Goal: Information Seeking & Learning: Understand process/instructions

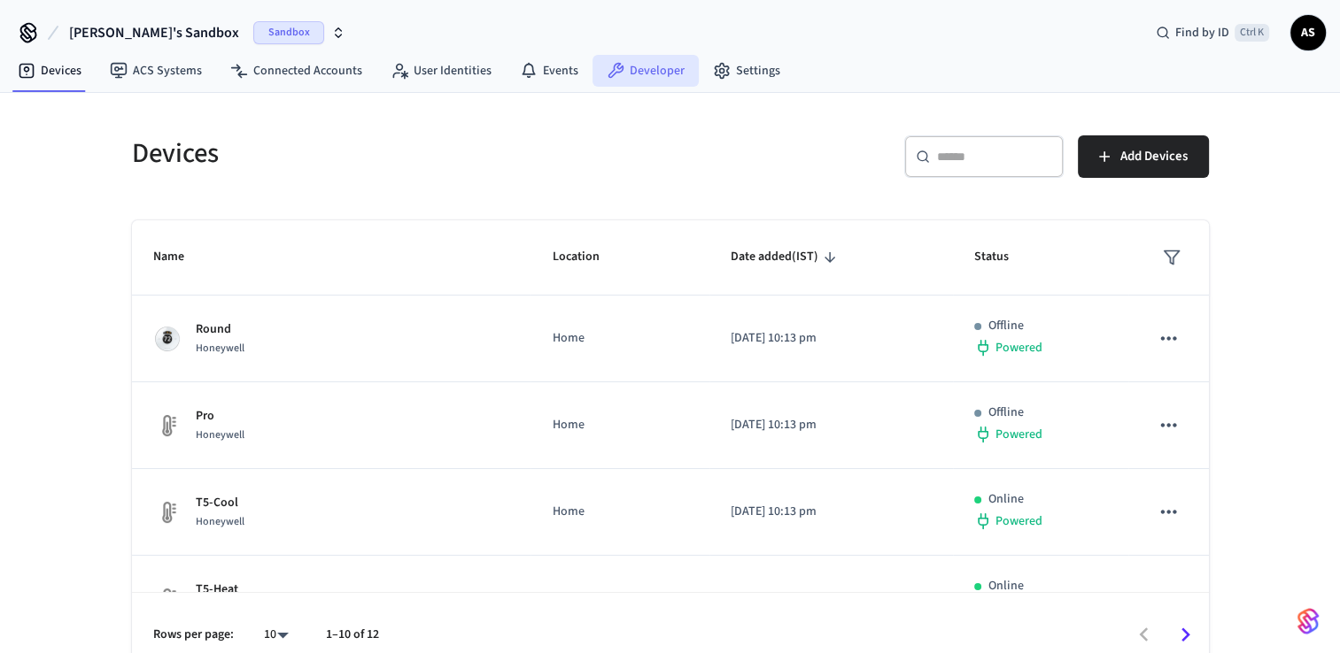
click at [629, 77] on link "Developer" at bounding box center [645, 71] width 106 height 32
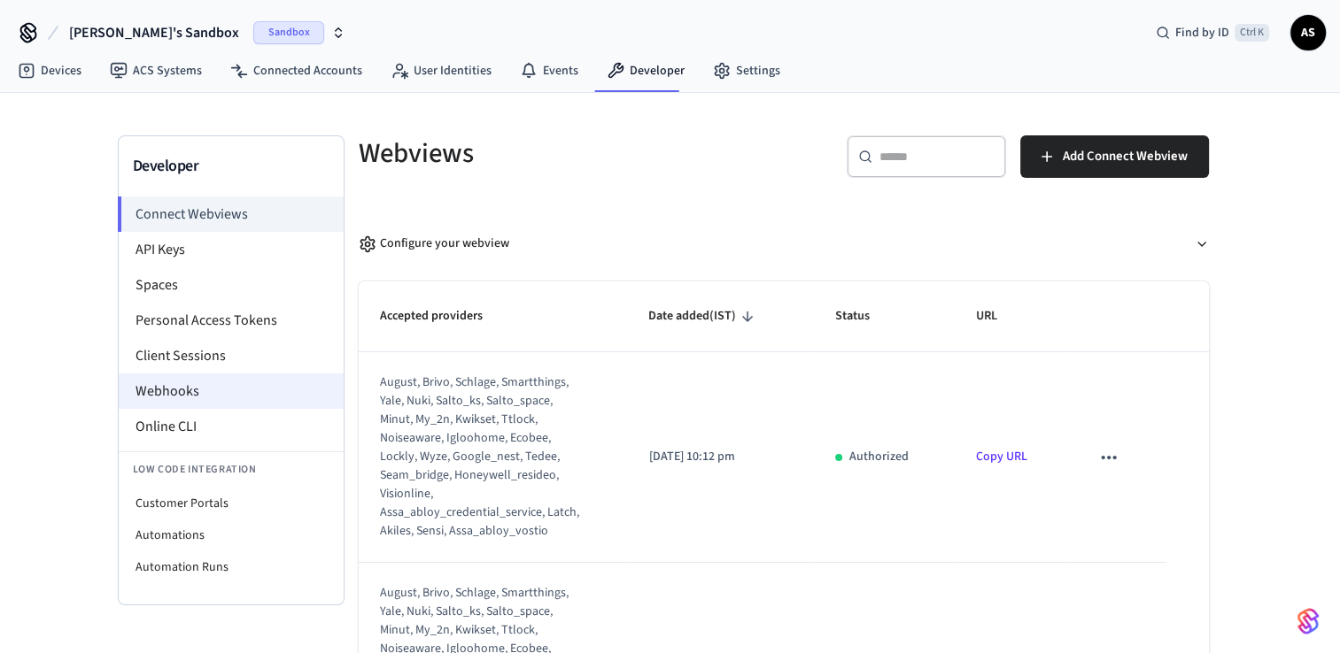
click at [172, 404] on li "Webhooks" at bounding box center [231, 391] width 225 height 35
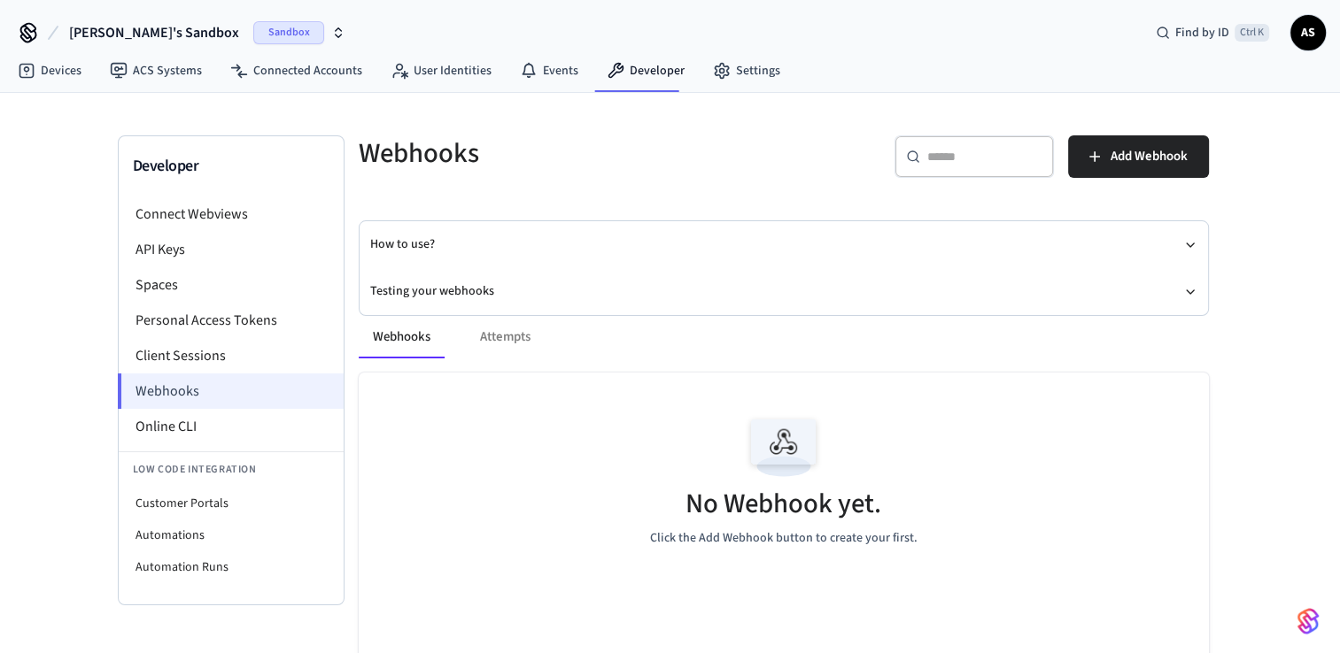
click at [191, 393] on li "Webhooks" at bounding box center [231, 391] width 226 height 35
click at [1197, 290] on div "How to use? Testing your webhooks" at bounding box center [783, 268] width 848 height 94
click at [1185, 286] on icon "button" at bounding box center [1190, 292] width 14 height 14
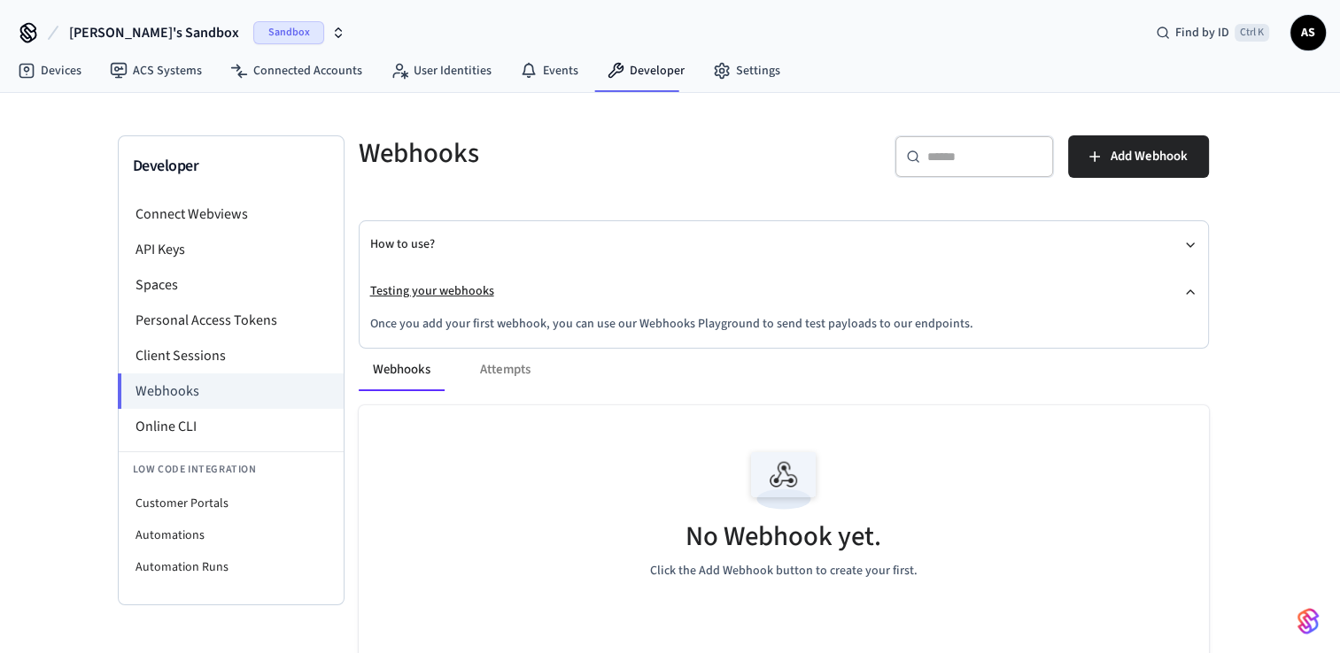
click at [1185, 288] on icon "button" at bounding box center [1190, 292] width 14 height 14
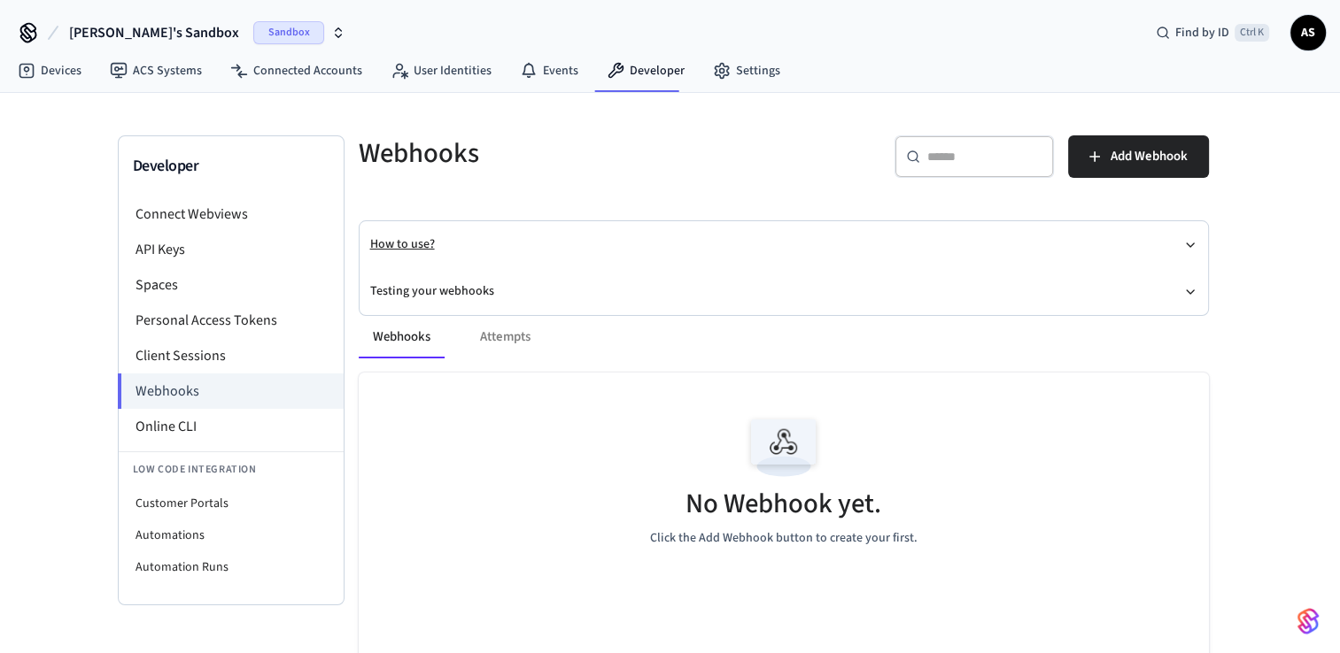
click at [1185, 251] on button "How to use?" at bounding box center [783, 244] width 827 height 47
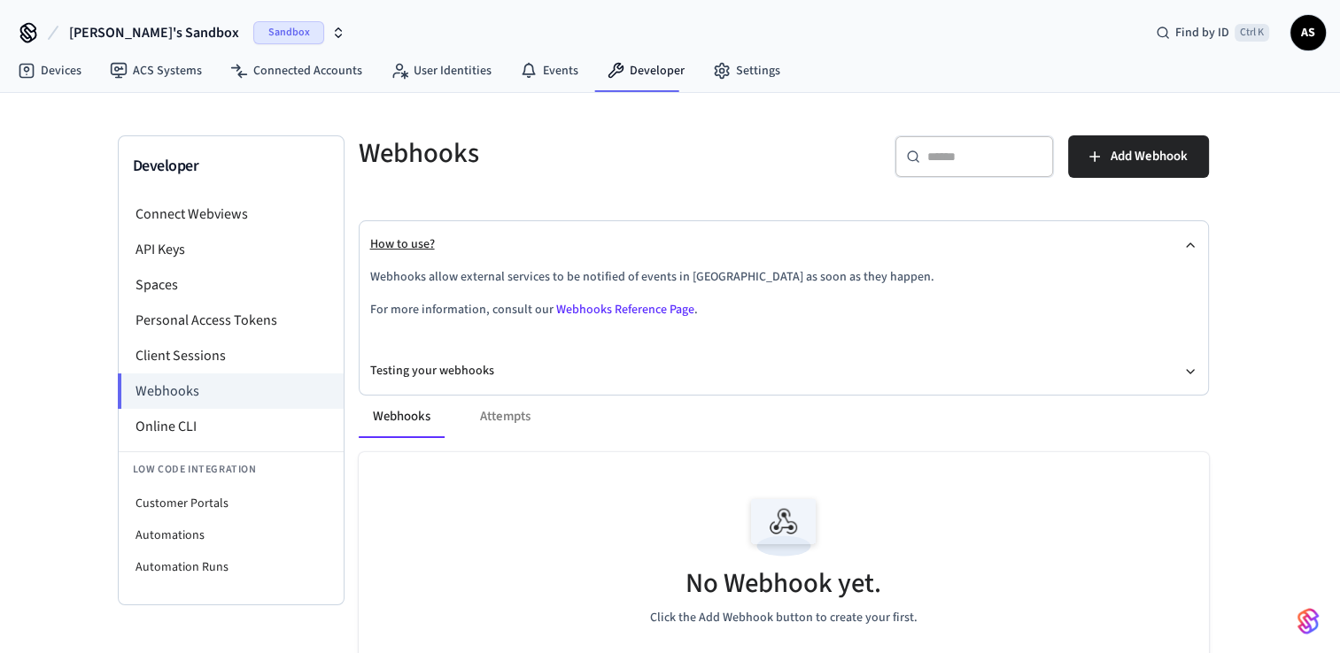
click at [1185, 251] on button "How to use?" at bounding box center [783, 244] width 827 height 47
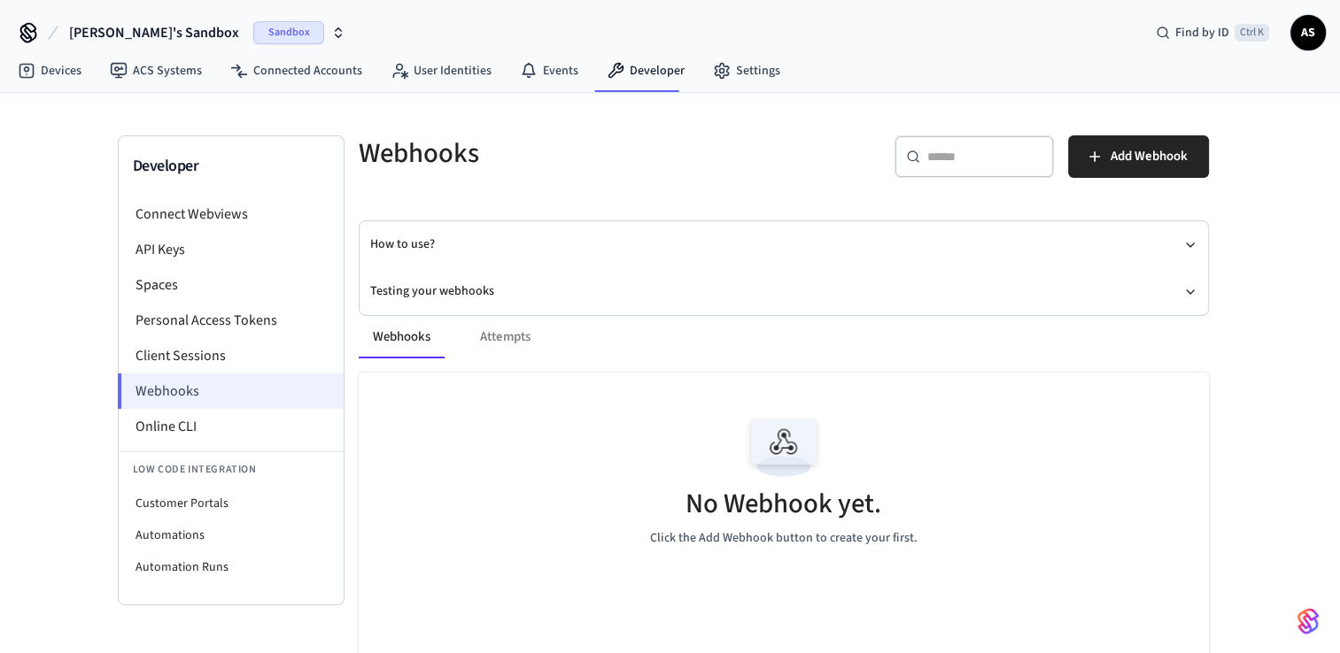
click at [241, 390] on li "Webhooks" at bounding box center [231, 391] width 226 height 35
drag, startPoint x: 110, startPoint y: 30, endPoint x: 110, endPoint y: 40, distance: 9.7
click at [110, 30] on span "[PERSON_NAME]'s Sandbox" at bounding box center [154, 32] width 170 height 21
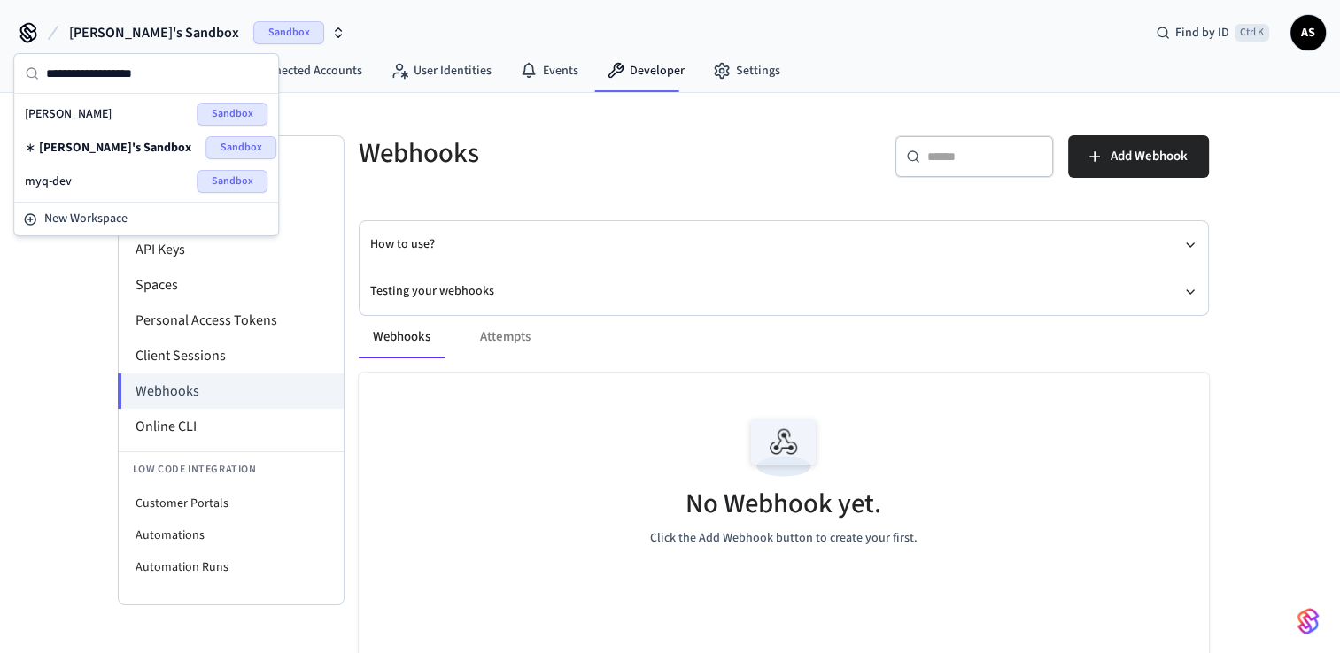
click at [99, 175] on div "myq-dev Sandbox" at bounding box center [146, 181] width 243 height 23
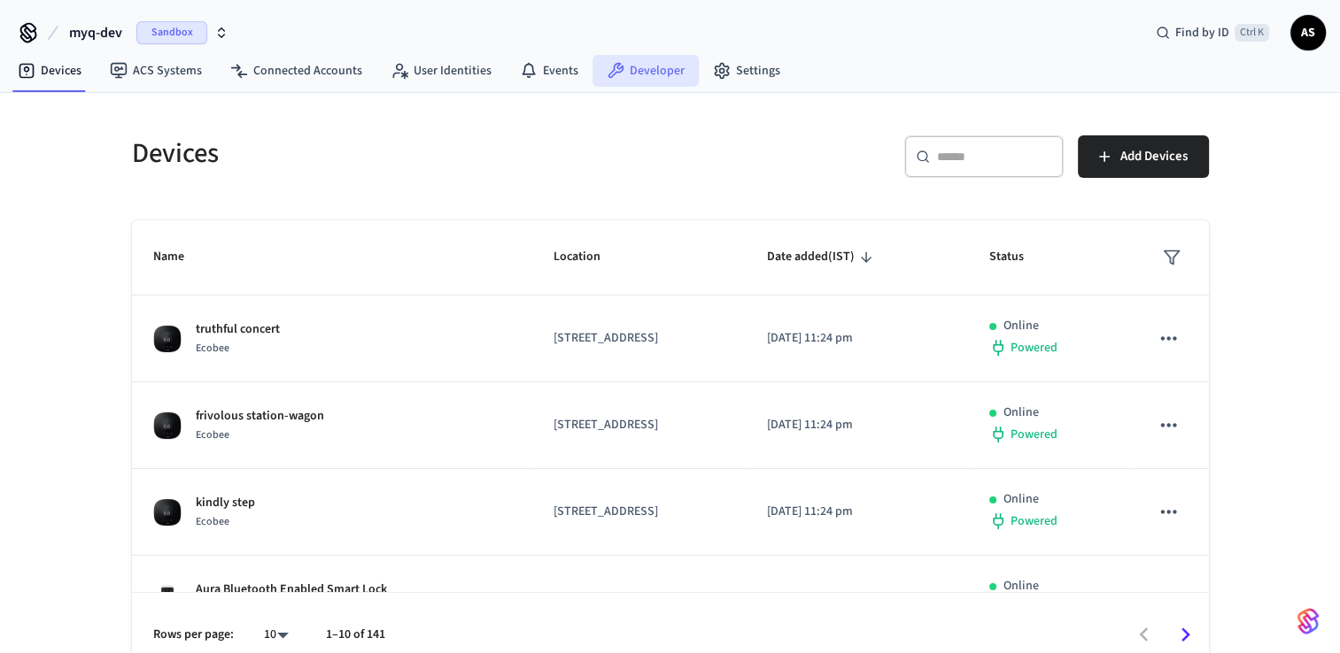
click at [634, 78] on link "Developer" at bounding box center [645, 71] width 106 height 32
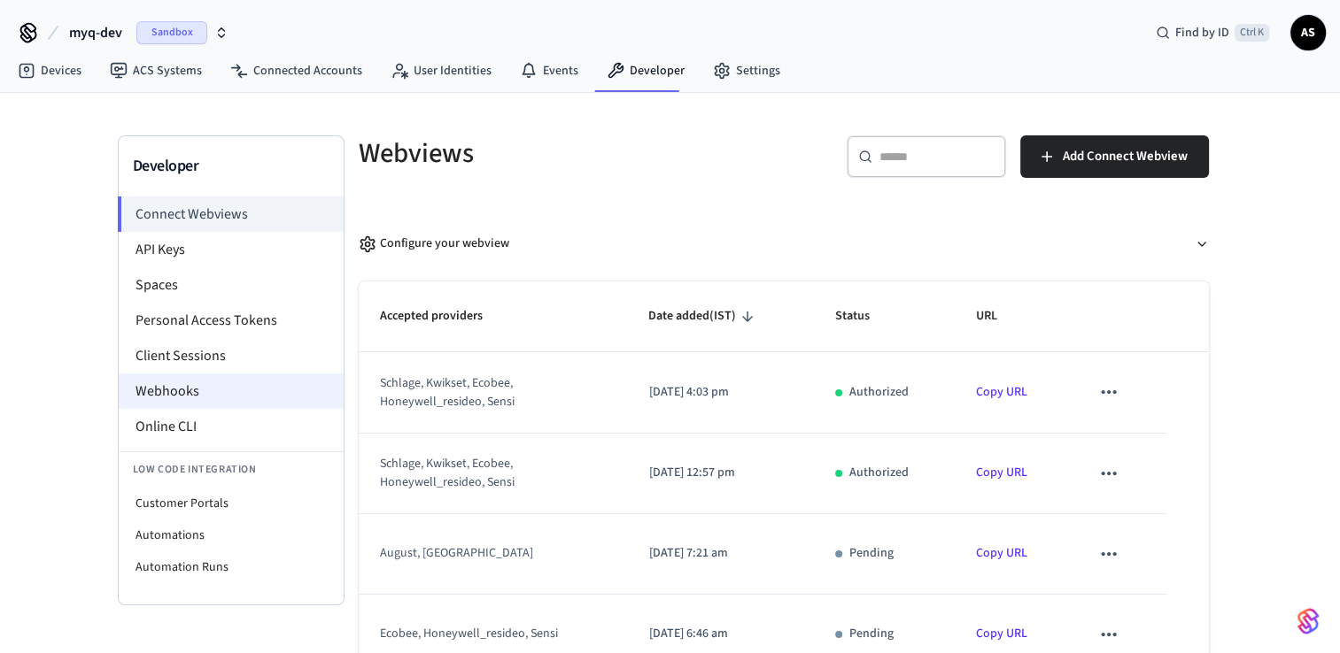
click at [223, 390] on li "Webhooks" at bounding box center [231, 391] width 225 height 35
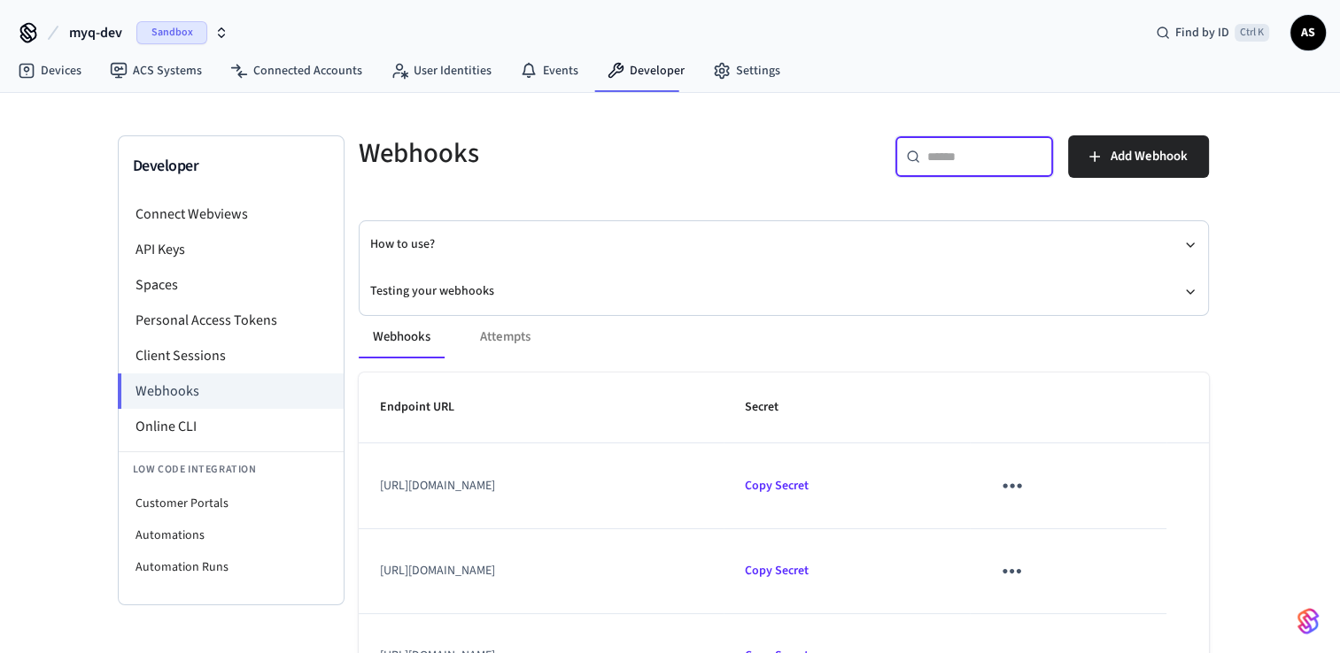
click at [968, 159] on input "text" at bounding box center [984, 157] width 115 height 18
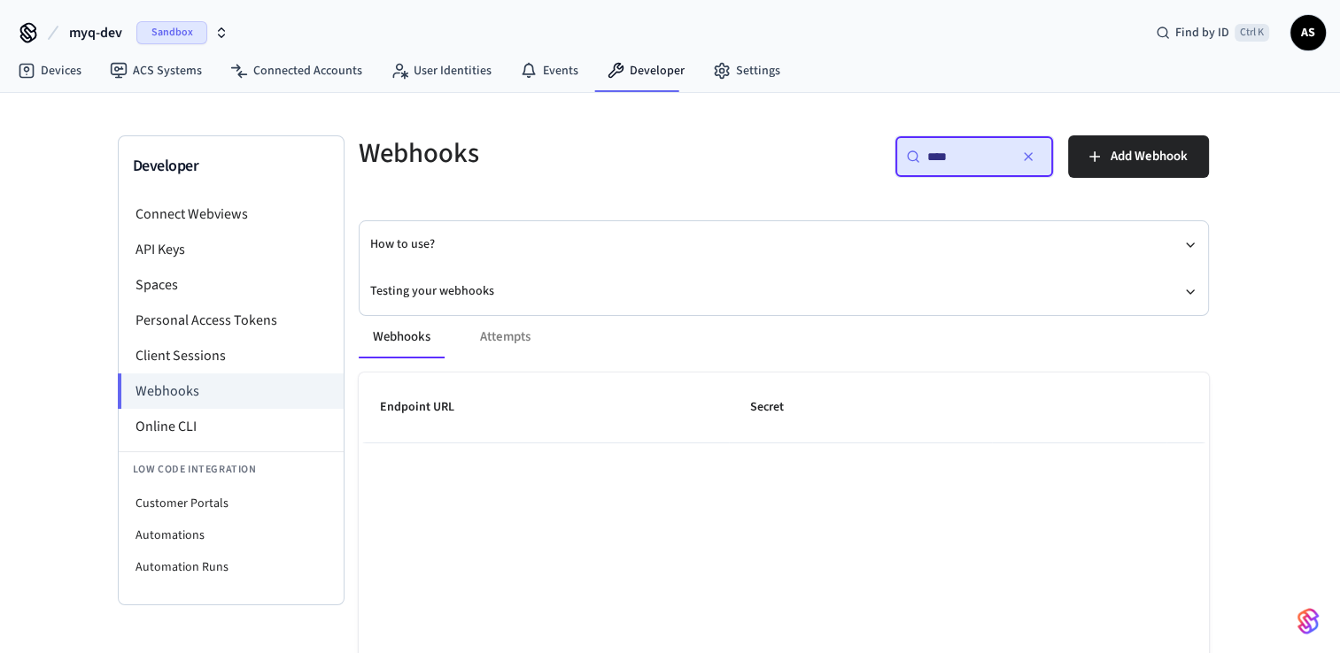
type input "***"
type input "****"
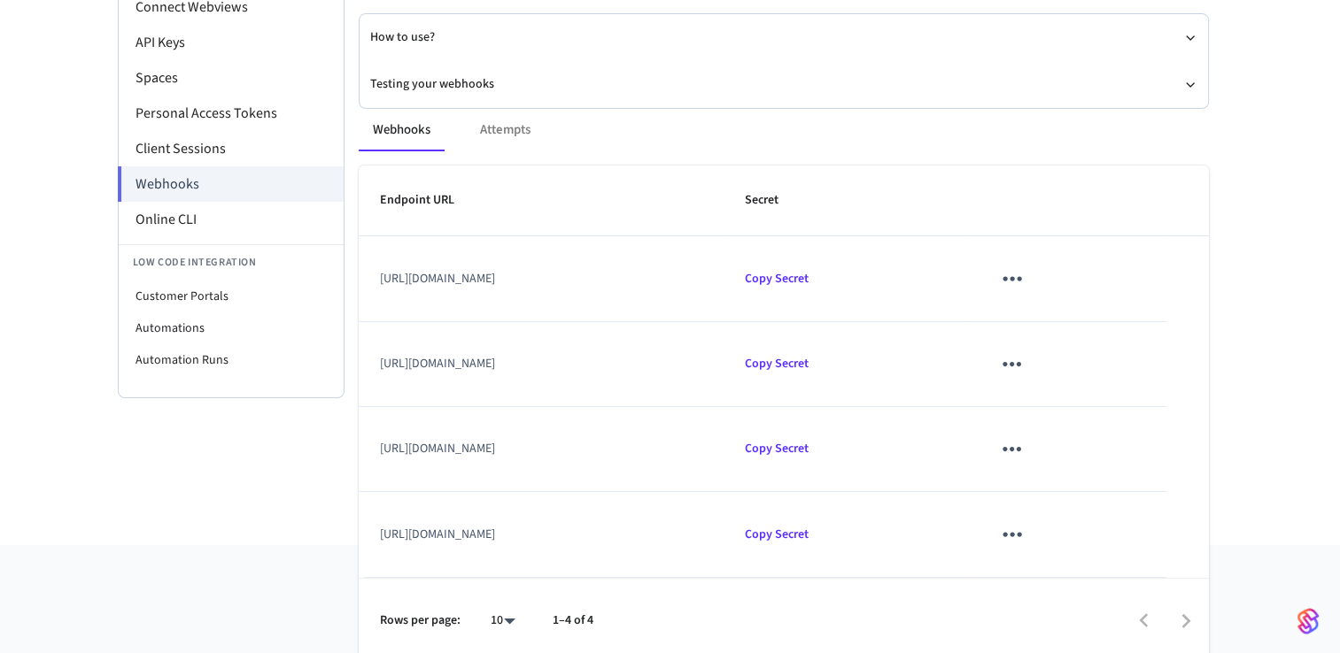
scroll to position [216, 0]
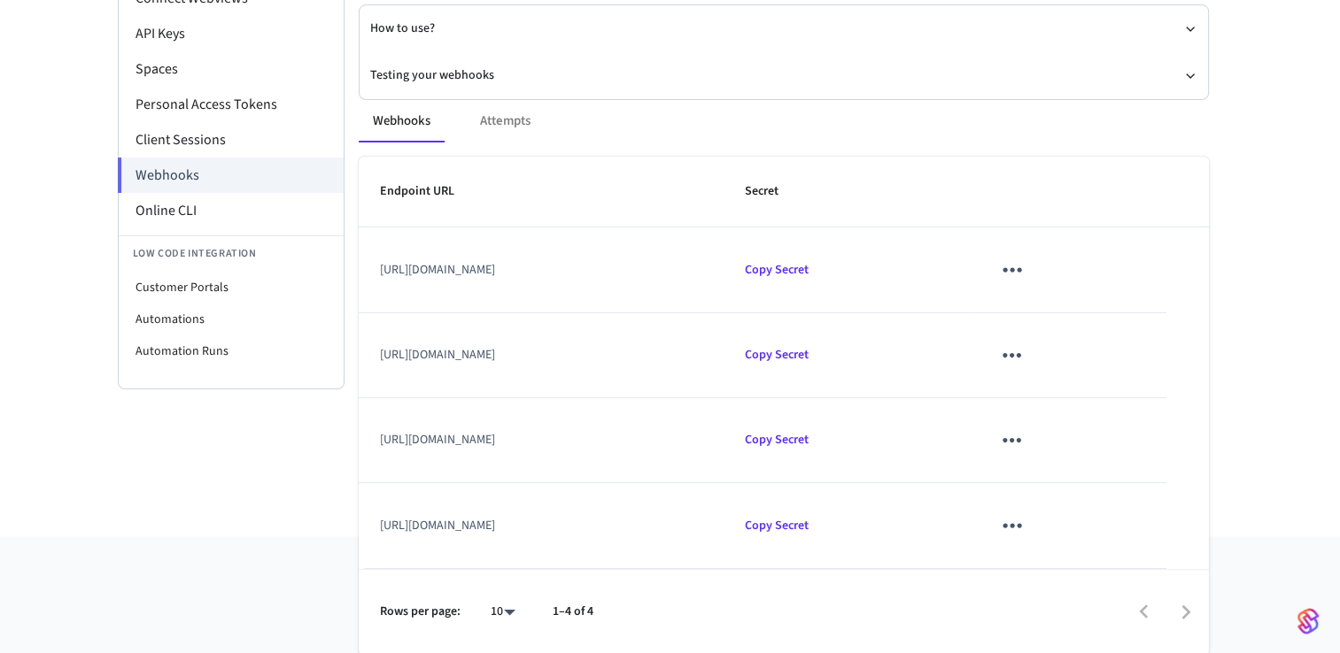
click at [1186, 597] on div at bounding box center [909, 612] width 596 height 42
click at [1155, 607] on div at bounding box center [909, 612] width 596 height 42
click at [1146, 607] on div at bounding box center [909, 612] width 596 height 42
click at [1032, 355] on button "sticky table" at bounding box center [1012, 356] width 42 height 42
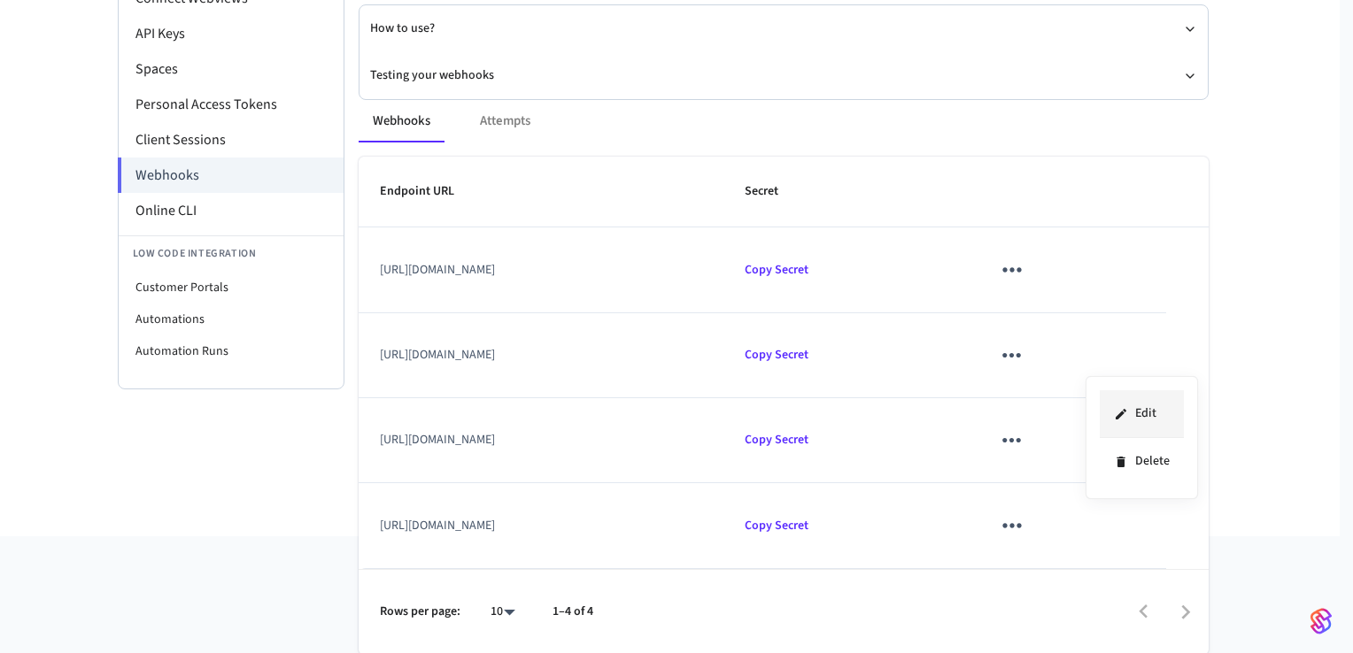
click at [1122, 413] on icon at bounding box center [1121, 413] width 11 height 11
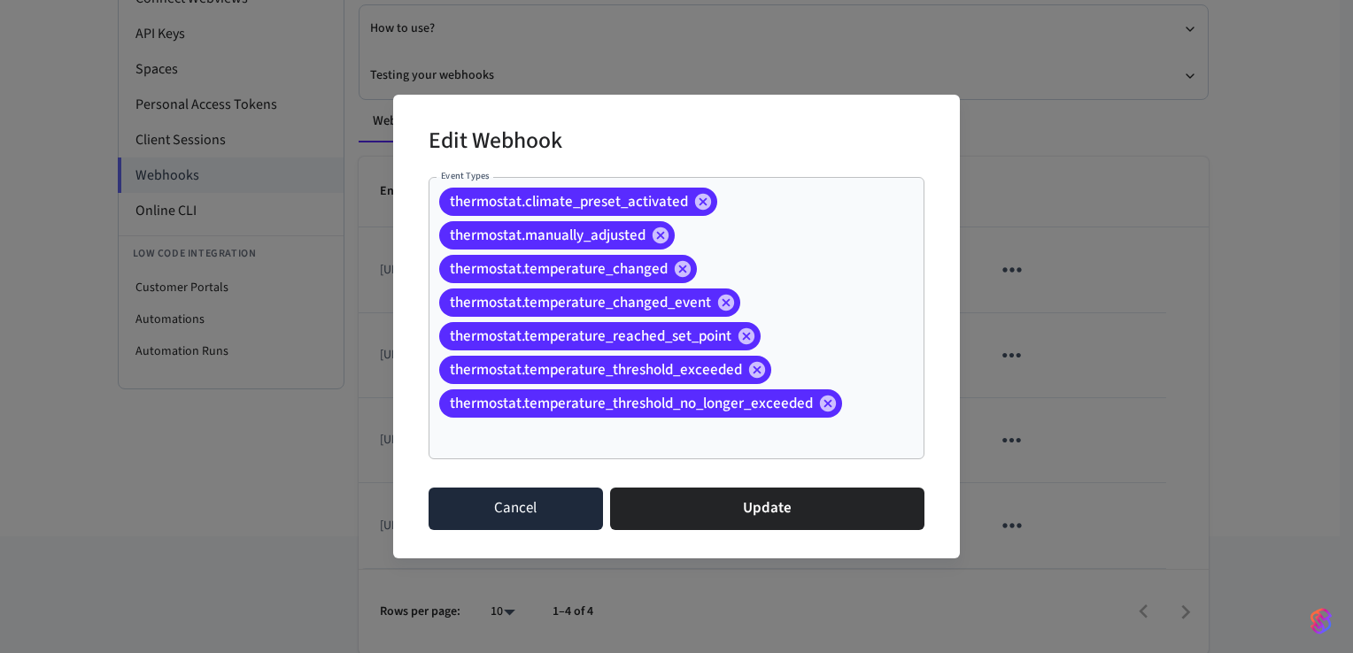
click at [498, 508] on button "Cancel" at bounding box center [516, 509] width 174 height 43
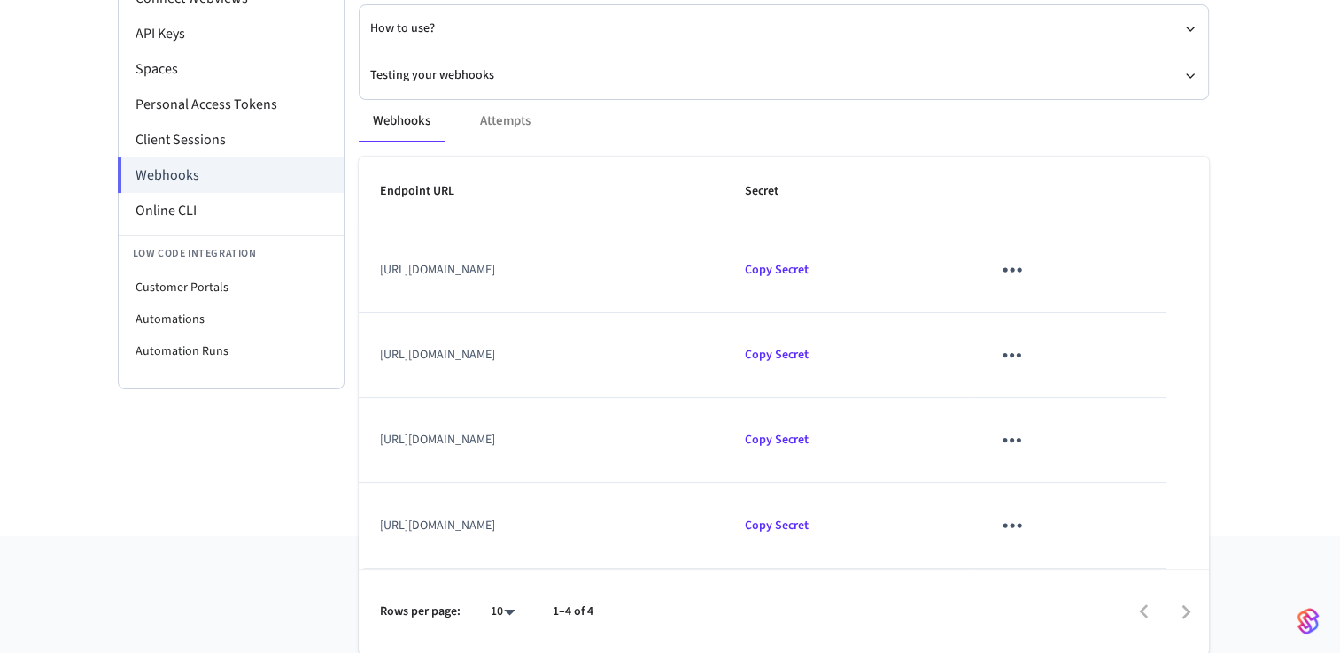
click at [723, 439] on td "[URL][DOMAIN_NAME]" at bounding box center [542, 440] width 366 height 85
click at [1025, 435] on icon "sticky table" at bounding box center [1011, 440] width 27 height 27
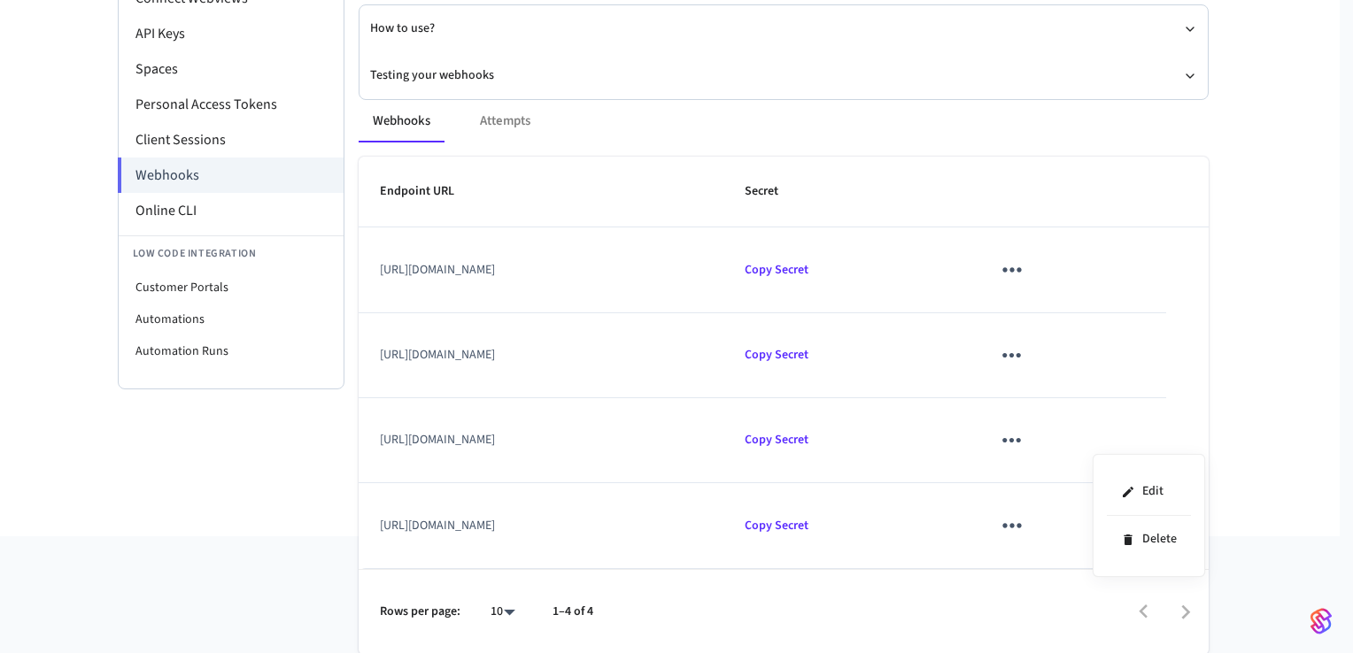
click at [1293, 395] on div at bounding box center [676, 326] width 1353 height 653
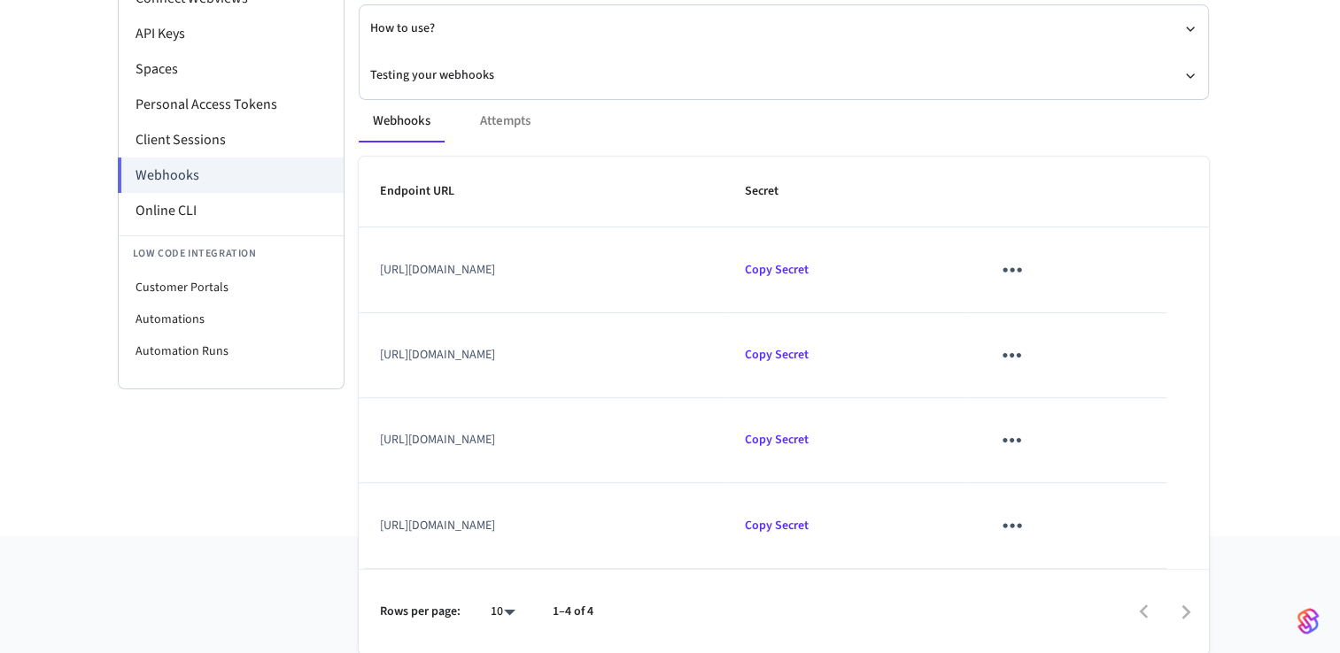
click at [724, 438] on td "[URL][DOMAIN_NAME]" at bounding box center [542, 440] width 366 height 85
click at [724, 437] on td "[URL][DOMAIN_NAME]" at bounding box center [542, 440] width 366 height 85
click at [808, 436] on span "Copy Secret" at bounding box center [777, 440] width 64 height 18
click at [1022, 439] on icon "sticky table" at bounding box center [1012, 440] width 19 height 4
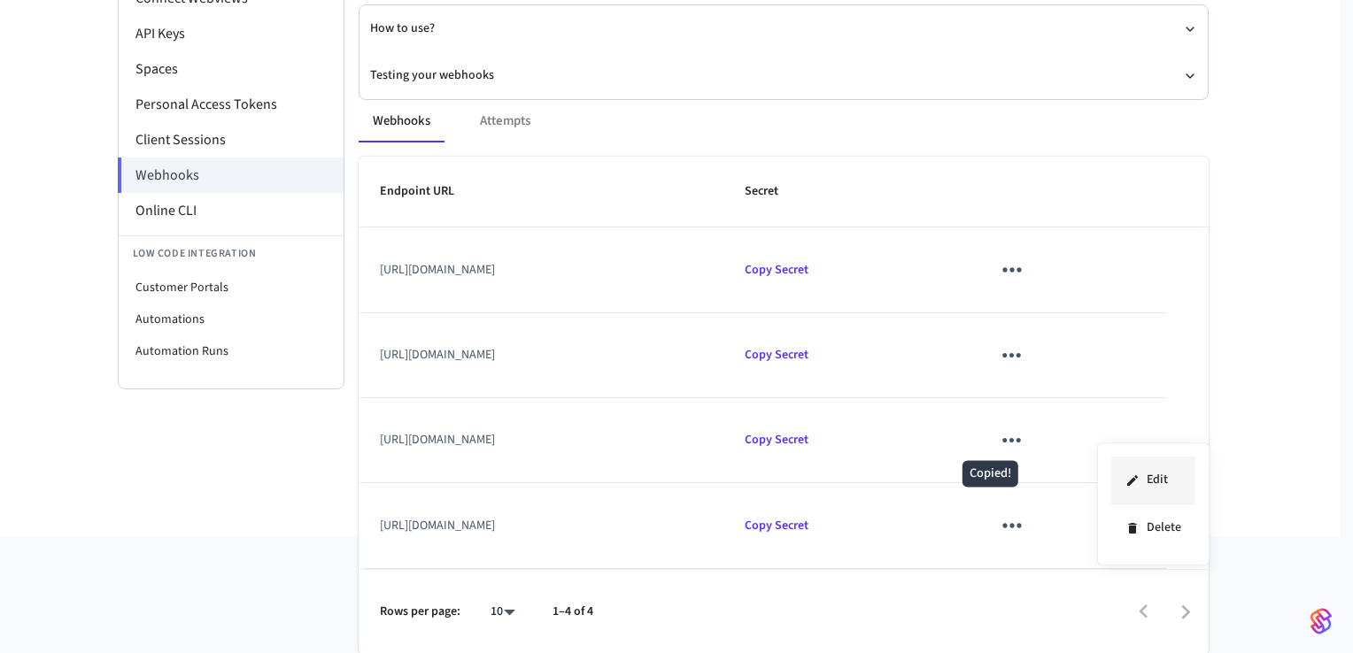
click at [1124, 464] on li "Edit" at bounding box center [1153, 481] width 84 height 48
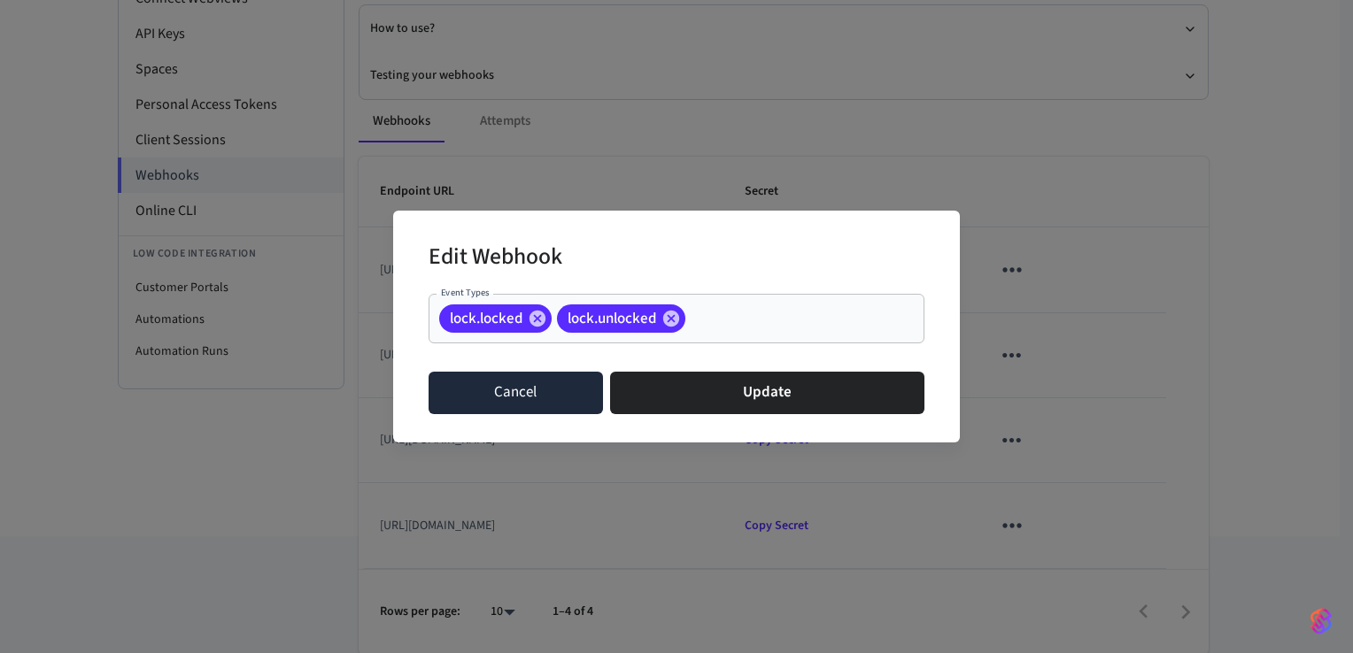
click at [500, 390] on button "Cancel" at bounding box center [516, 393] width 174 height 43
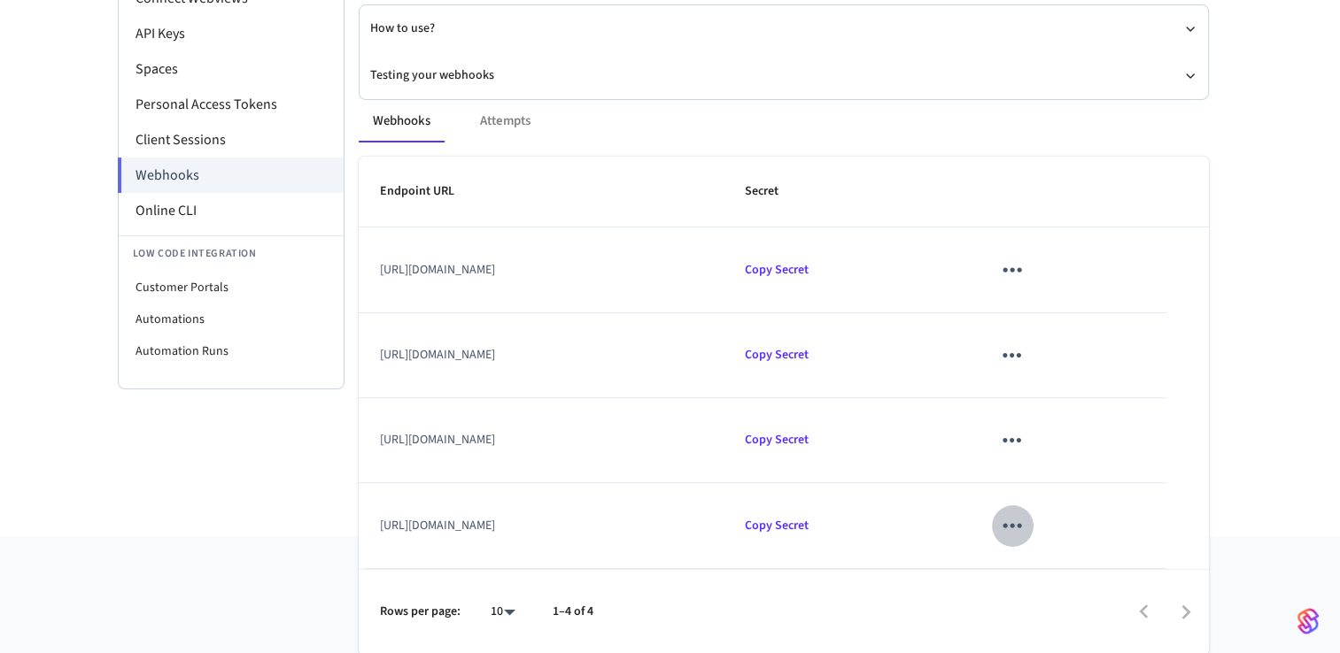
click at [1025, 527] on icon "sticky table" at bounding box center [1011, 525] width 27 height 27
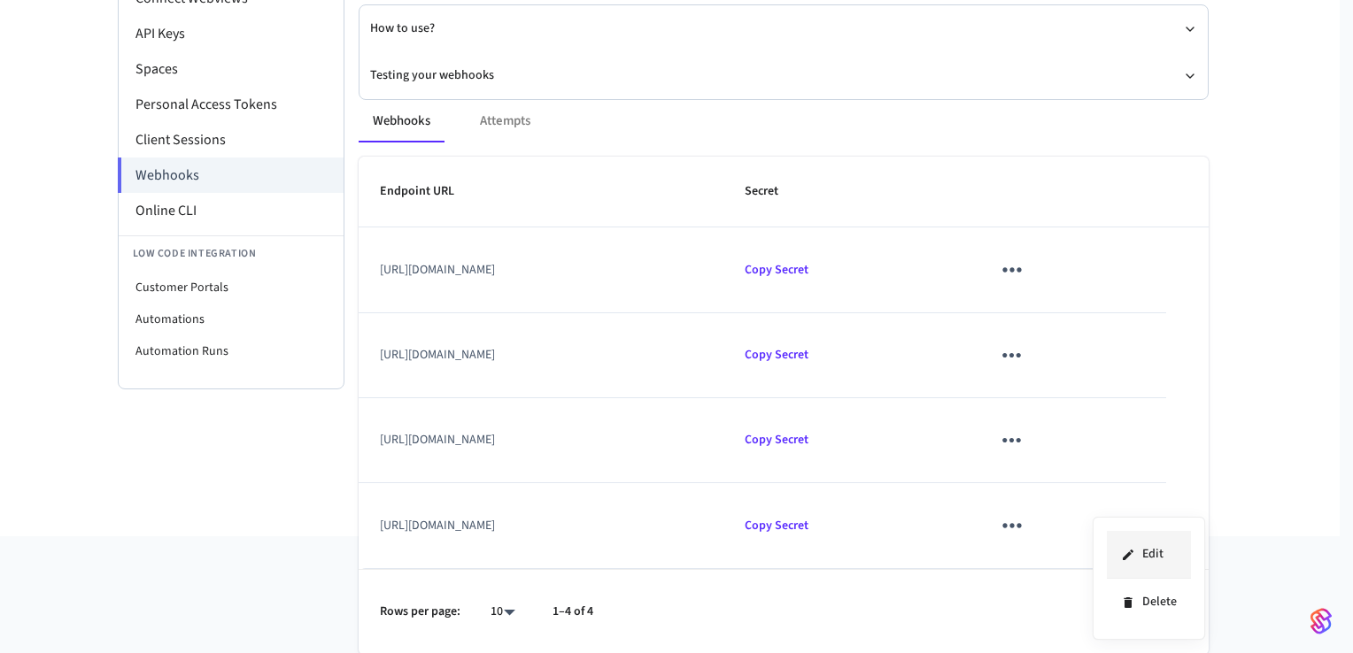
click at [1117, 540] on li "Edit" at bounding box center [1149, 555] width 84 height 48
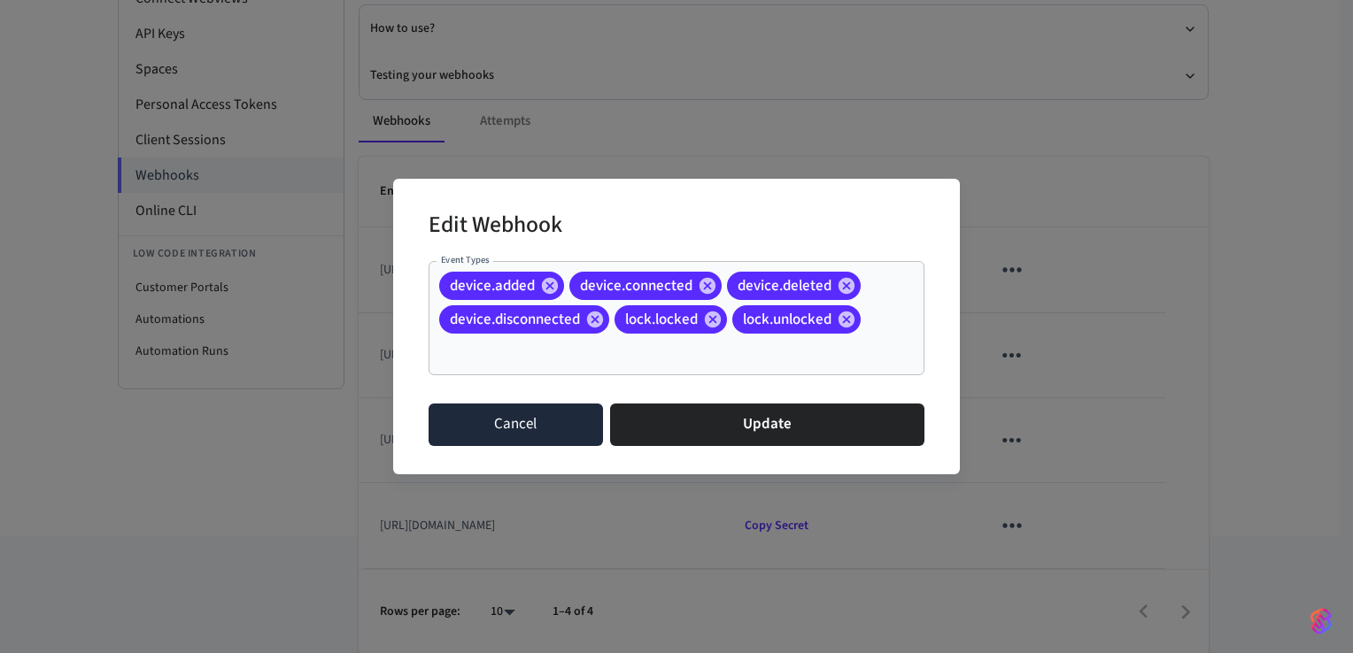
click at [522, 425] on button "Cancel" at bounding box center [516, 425] width 174 height 43
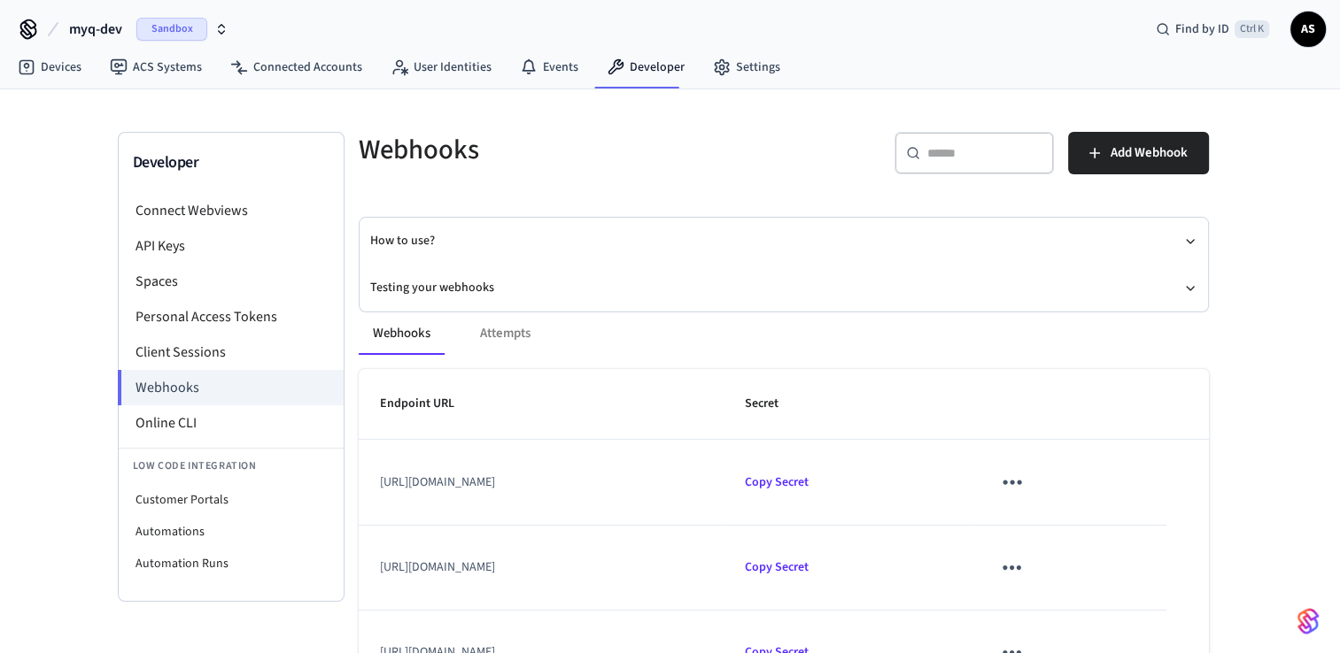
scroll to position [0, 0]
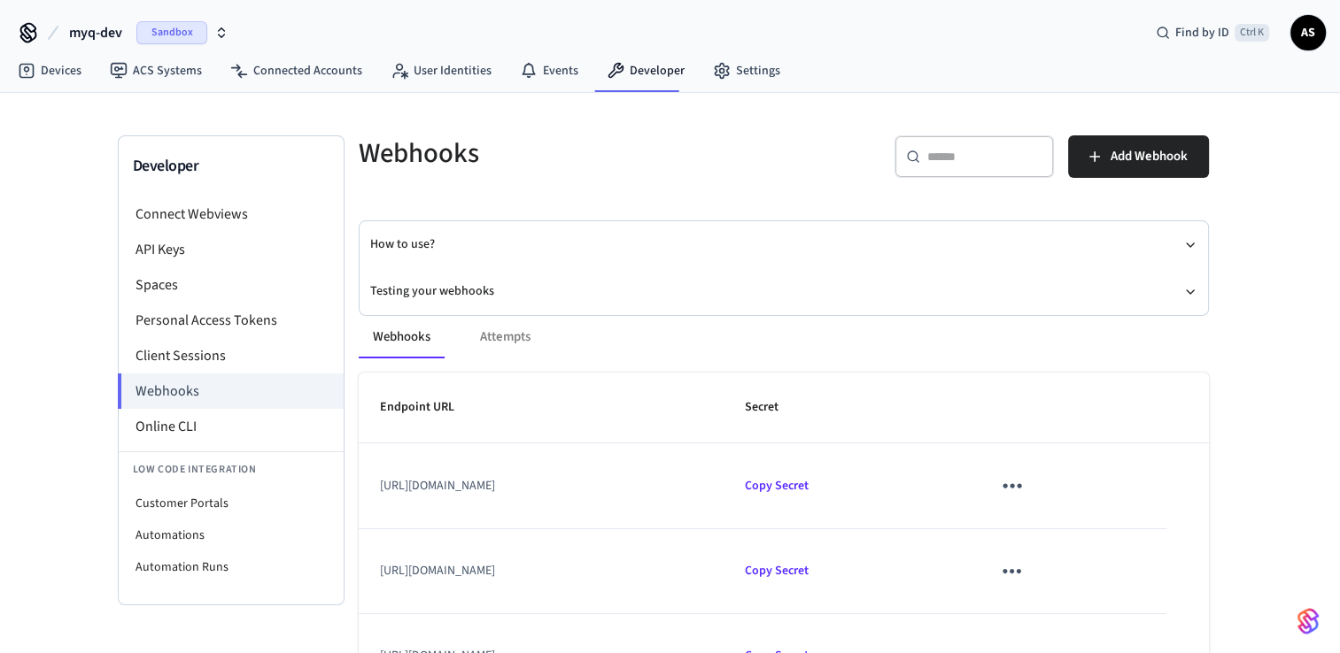
click at [522, 352] on div "Webhooks Attempts" at bounding box center [784, 337] width 850 height 43
click at [523, 338] on div "Webhooks Attempts" at bounding box center [784, 337] width 850 height 43
click at [516, 337] on div "Webhooks Attempts" at bounding box center [784, 337] width 850 height 43
click at [515, 337] on div "Webhooks Attempts" at bounding box center [784, 337] width 850 height 43
drag, startPoint x: 509, startPoint y: 339, endPoint x: 443, endPoint y: 341, distance: 66.4
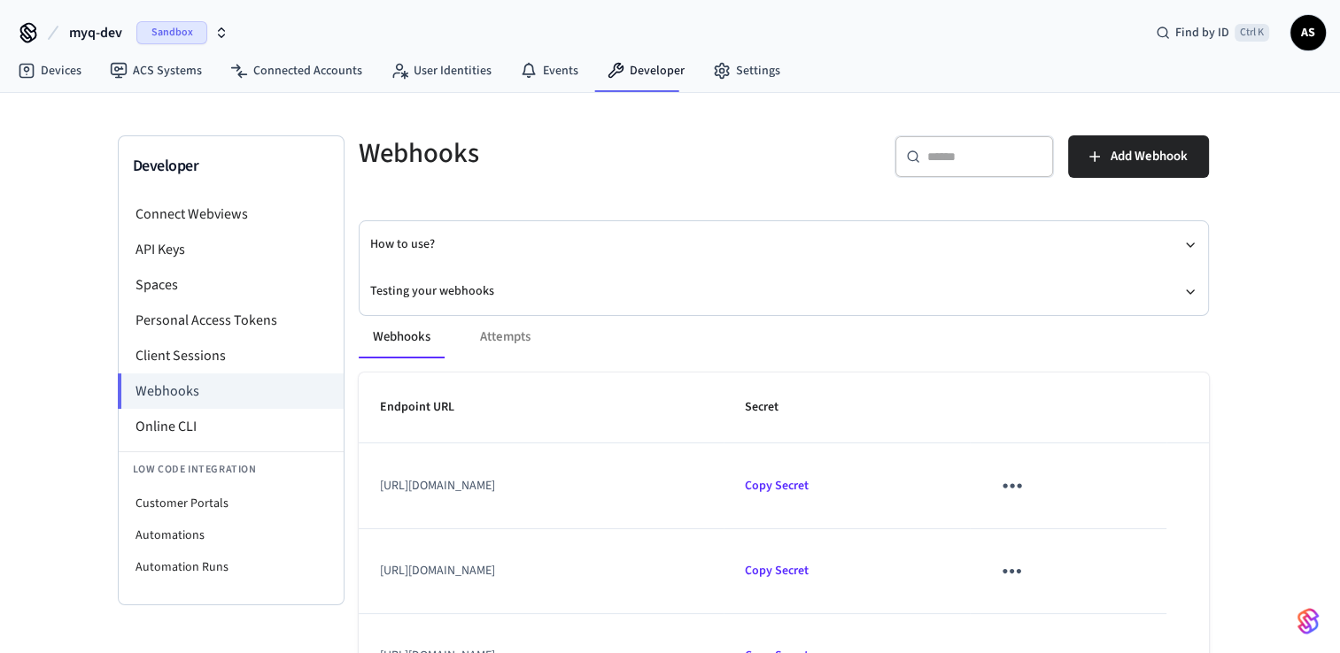
click at [492, 341] on div "Webhooks Attempts" at bounding box center [784, 337] width 850 height 43
click at [421, 341] on button "Webhooks" at bounding box center [402, 337] width 86 height 43
click at [1194, 292] on icon "button" at bounding box center [1190, 292] width 14 height 14
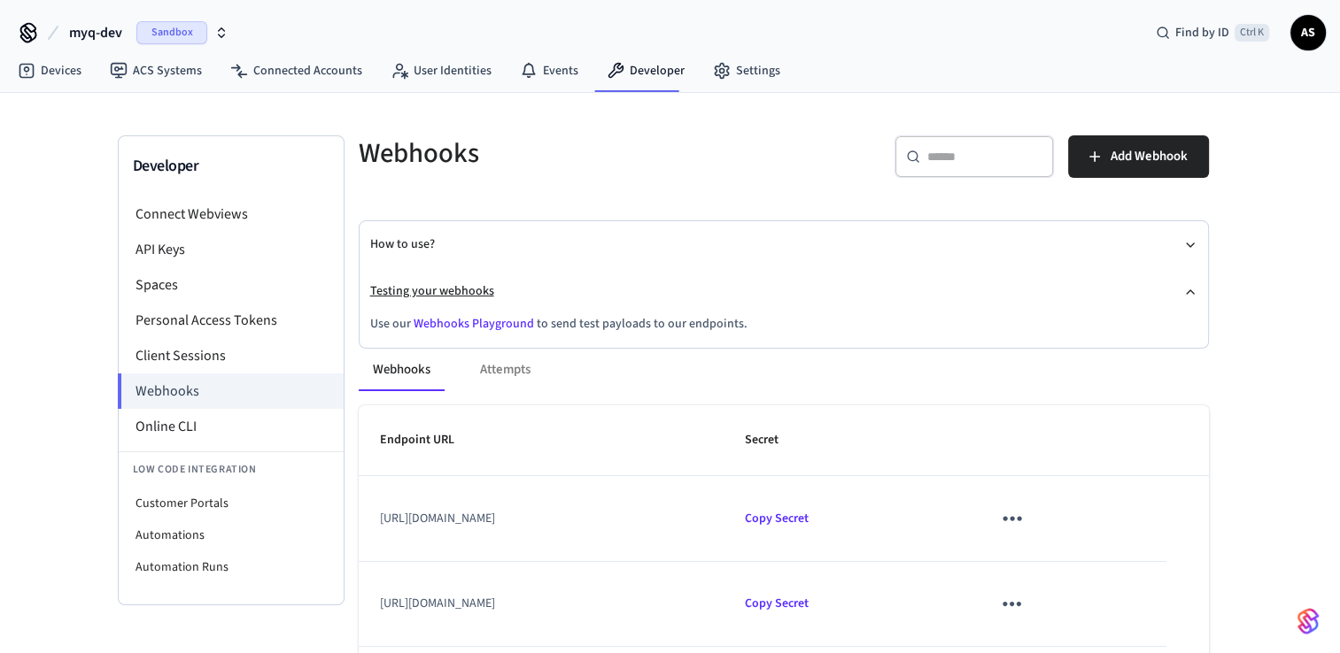
click at [1194, 292] on icon "button" at bounding box center [1190, 292] width 14 height 14
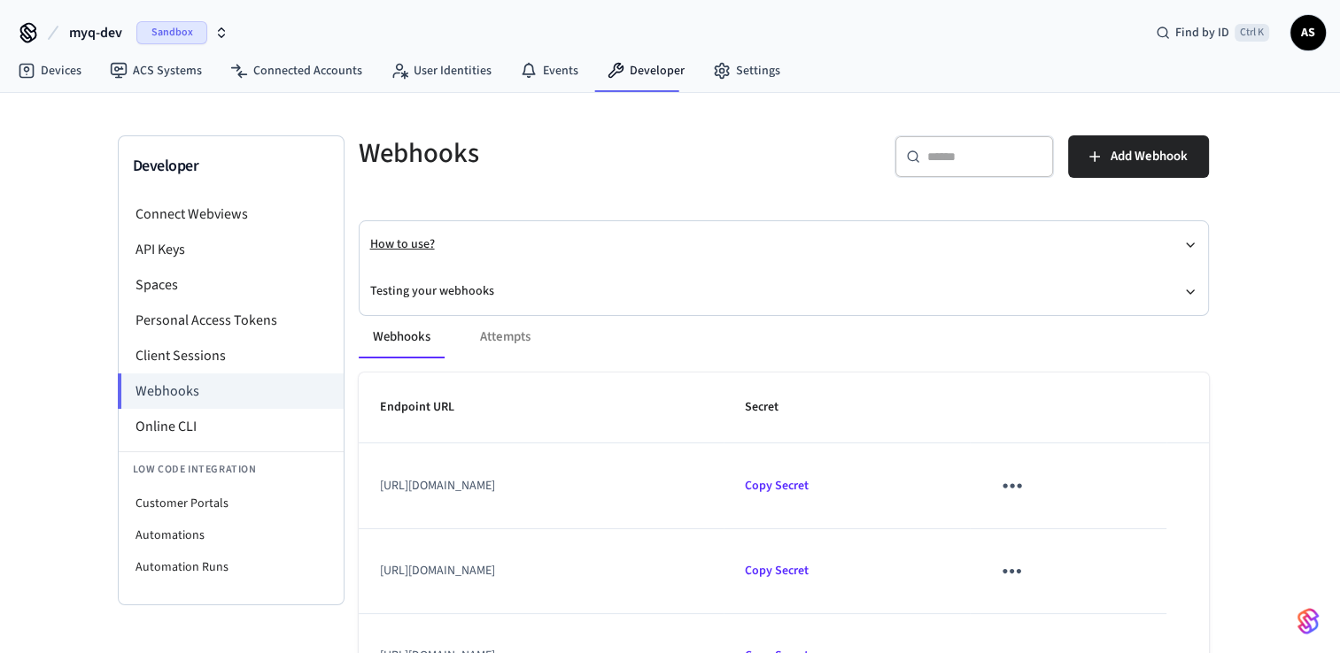
click at [1184, 240] on icon "button" at bounding box center [1190, 245] width 14 height 14
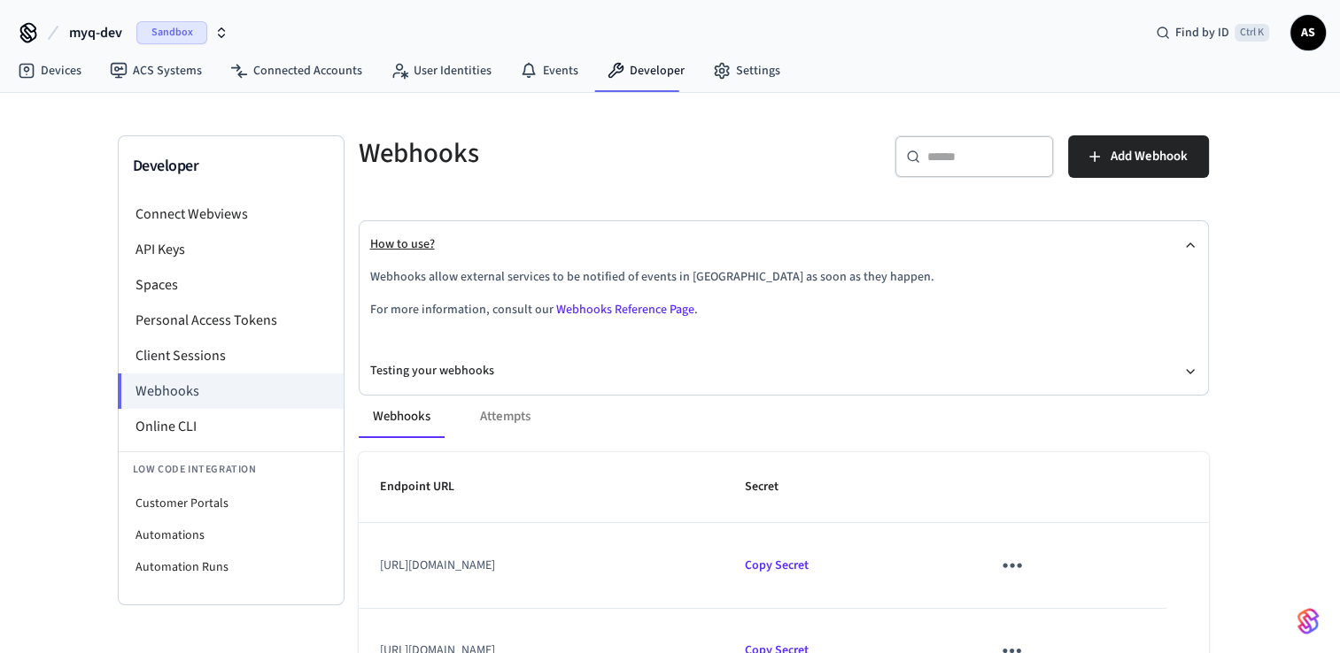
click at [1184, 240] on icon "button" at bounding box center [1190, 245] width 14 height 14
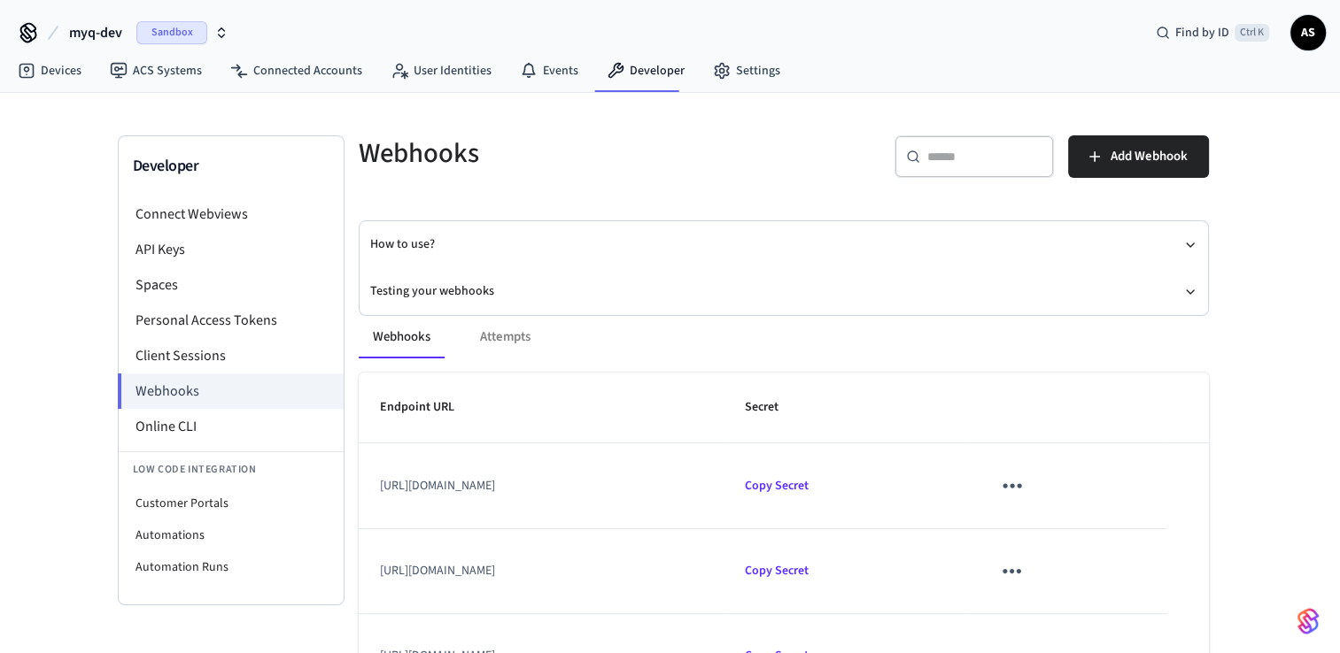
click at [1194, 298] on div "Webhooks Attempts Endpoint URL Secret [URL][DOMAIN_NAME] Copy Secret [URL][DOMA…" at bounding box center [772, 583] width 871 height 576
click at [1194, 295] on div "Webhooks Attempts Endpoint URL Secret [URL][DOMAIN_NAME] Copy Secret [URL][DOMA…" at bounding box center [772, 583] width 871 height 576
click at [1186, 290] on icon "button" at bounding box center [1189, 292] width 7 height 4
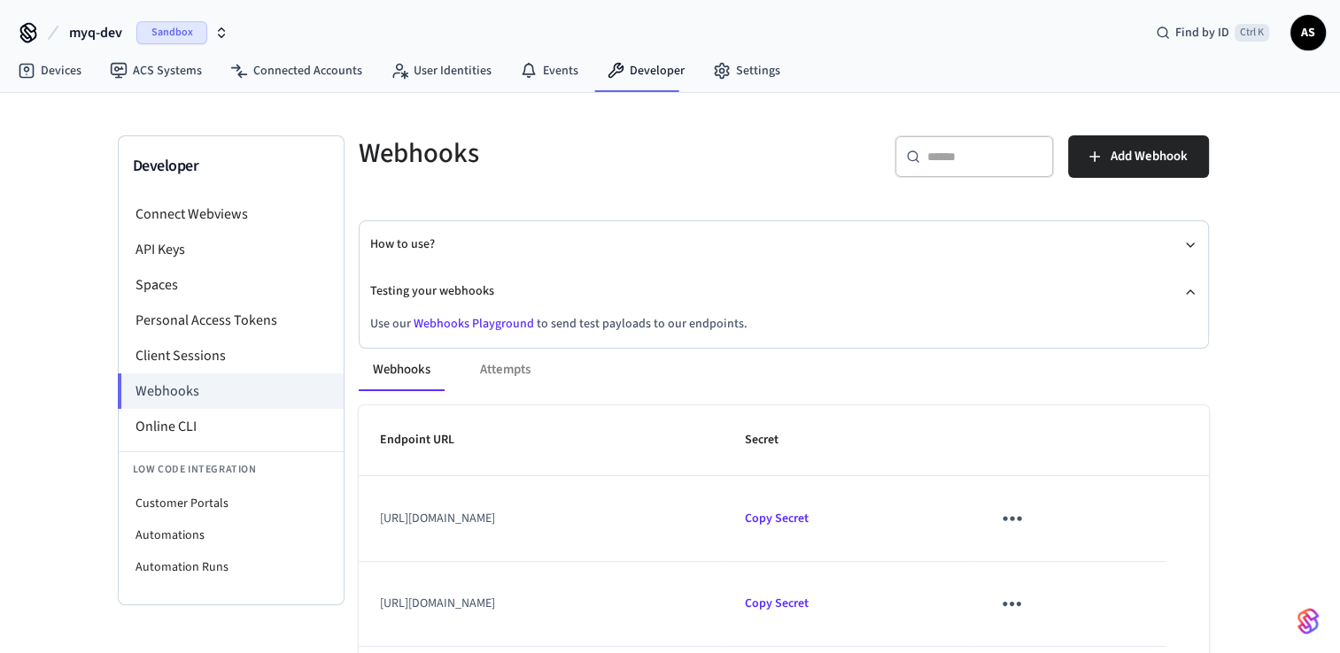
click at [472, 321] on link "Webhooks Playground" at bounding box center [473, 324] width 120 height 18
click at [1189, 238] on icon "button" at bounding box center [1190, 245] width 14 height 14
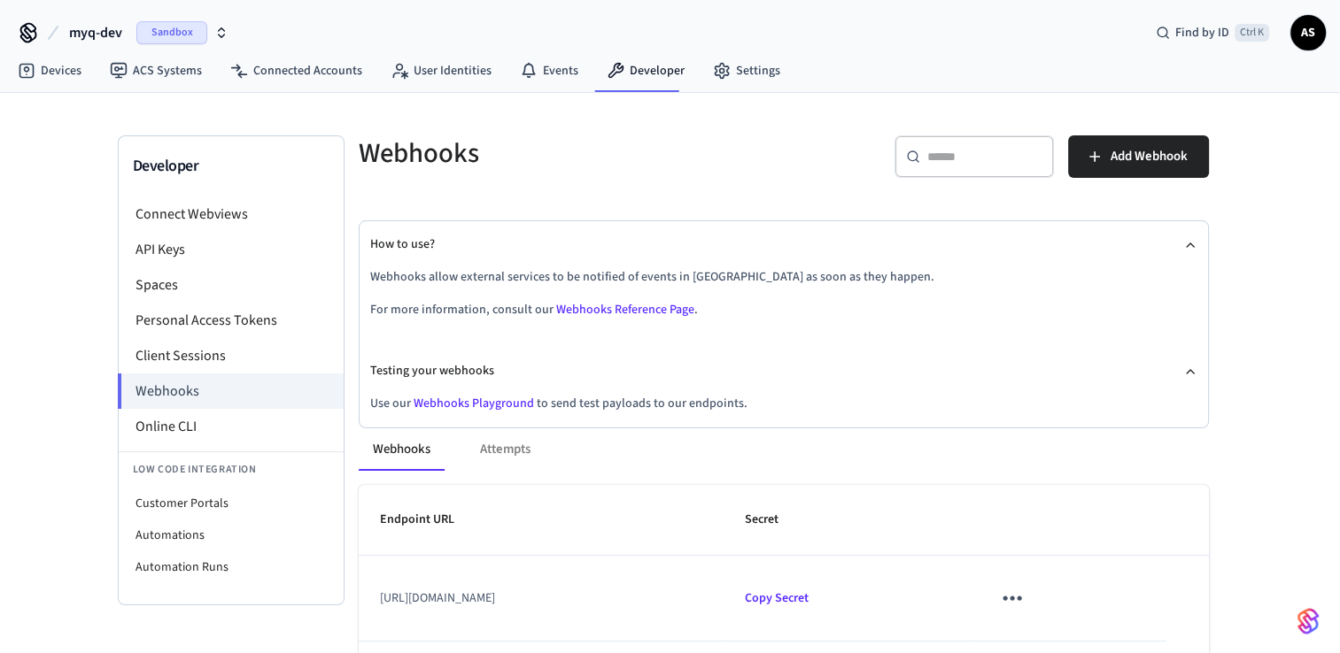
click at [627, 310] on link "Webhooks Reference Page" at bounding box center [625, 310] width 138 height 18
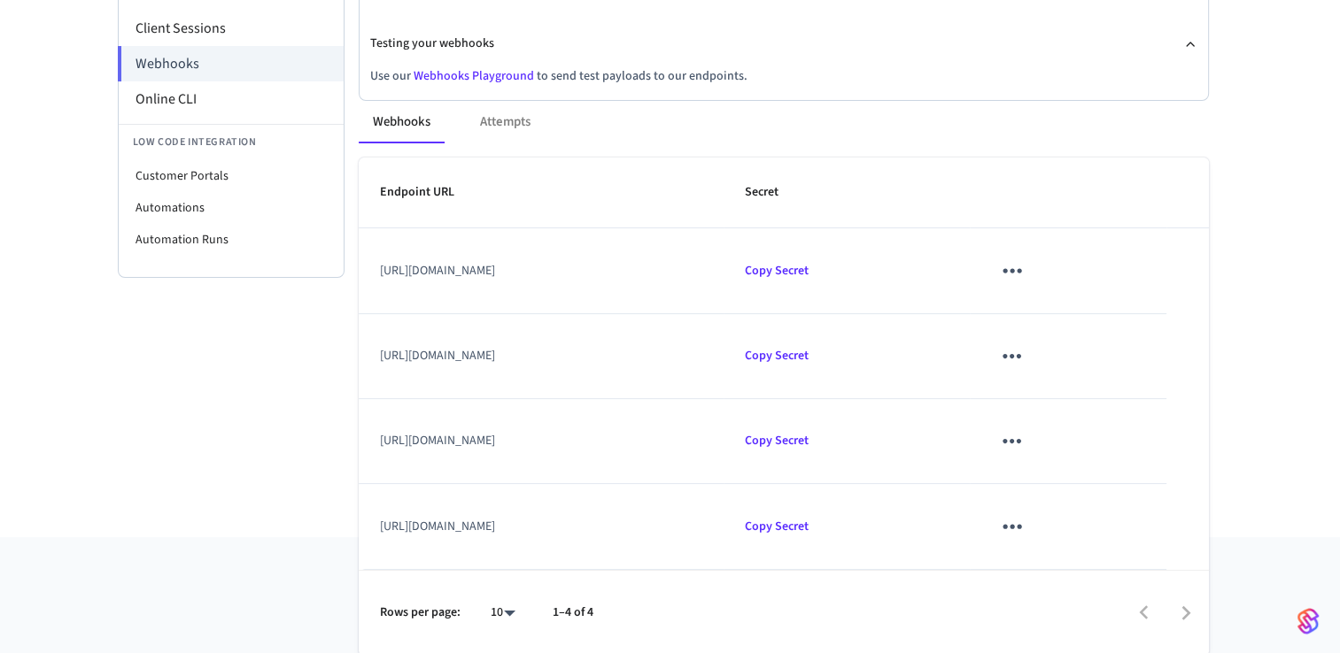
scroll to position [328, 0]
click at [708, 275] on td "[URL][DOMAIN_NAME]" at bounding box center [542, 270] width 366 height 85
click at [712, 523] on td "[URL][DOMAIN_NAME]" at bounding box center [542, 525] width 366 height 85
click at [696, 432] on td "[URL][DOMAIN_NAME]" at bounding box center [542, 440] width 366 height 85
click at [711, 356] on td "[URL][DOMAIN_NAME]" at bounding box center [542, 355] width 366 height 85
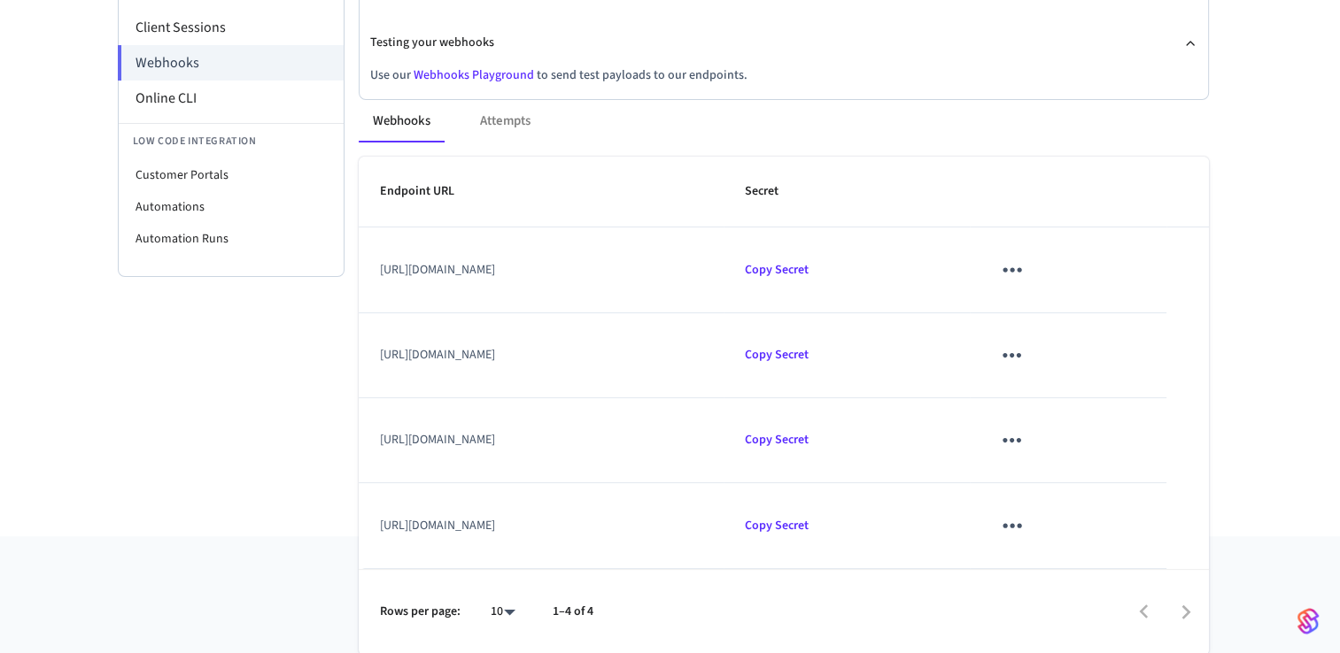
click at [724, 260] on td "[URL][DOMAIN_NAME]" at bounding box center [542, 270] width 366 height 85
click at [1025, 270] on icon "sticky table" at bounding box center [1011, 269] width 27 height 27
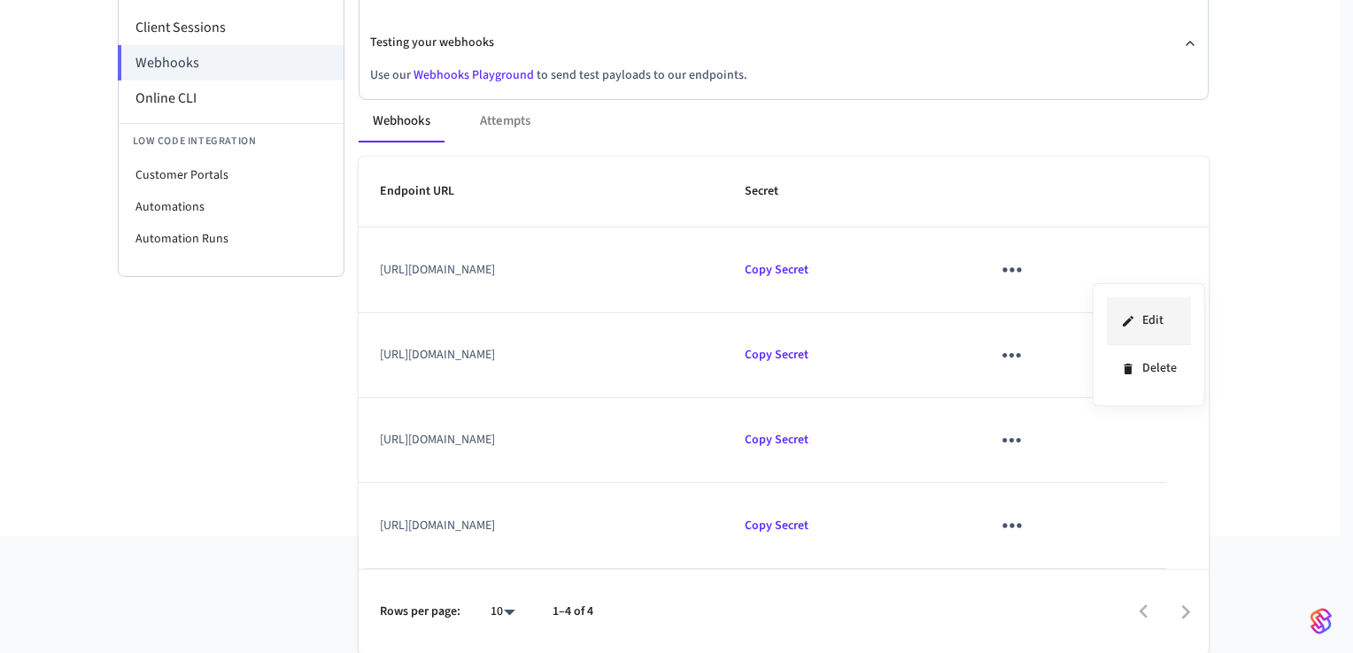
click at [1158, 324] on li "Edit" at bounding box center [1149, 322] width 84 height 48
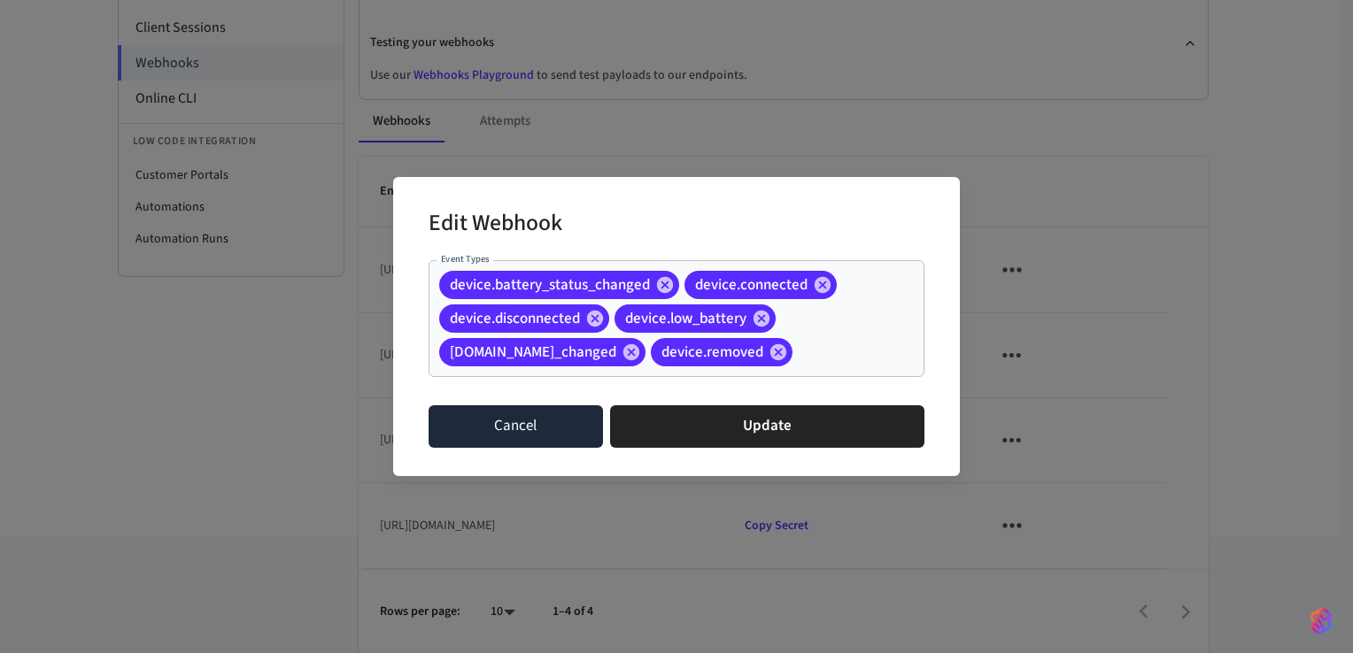
click at [538, 421] on button "Cancel" at bounding box center [516, 427] width 174 height 43
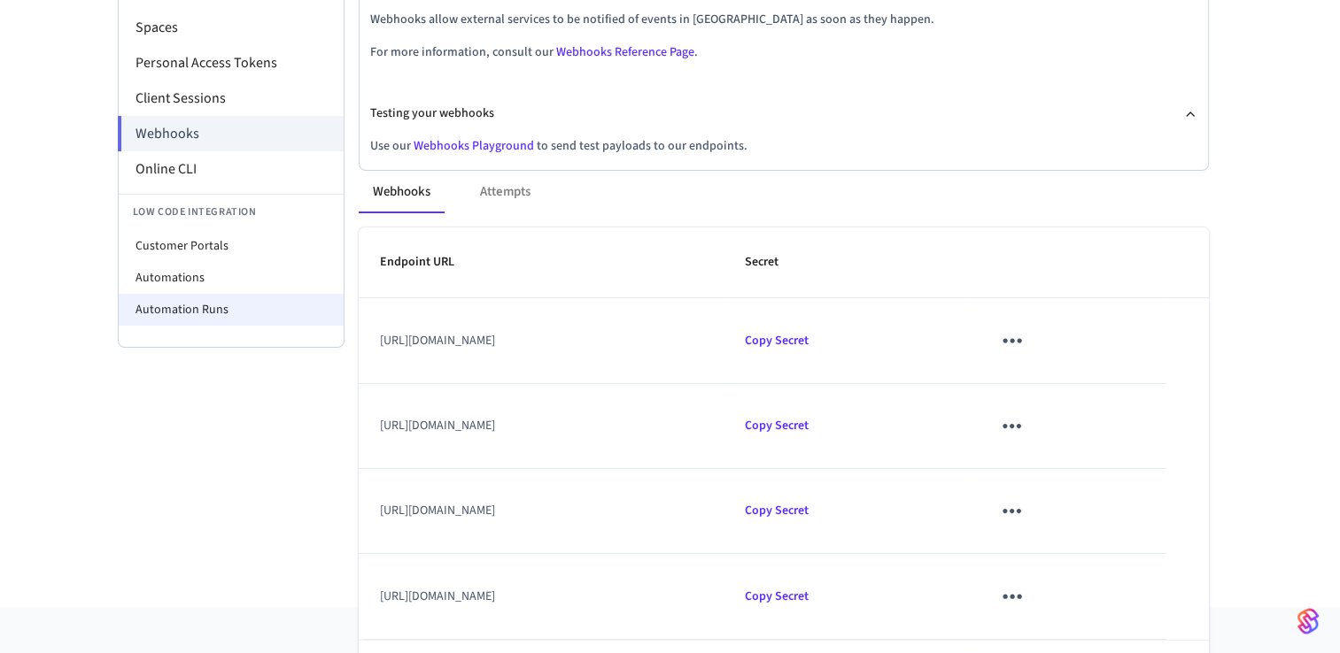
scroll to position [151, 0]
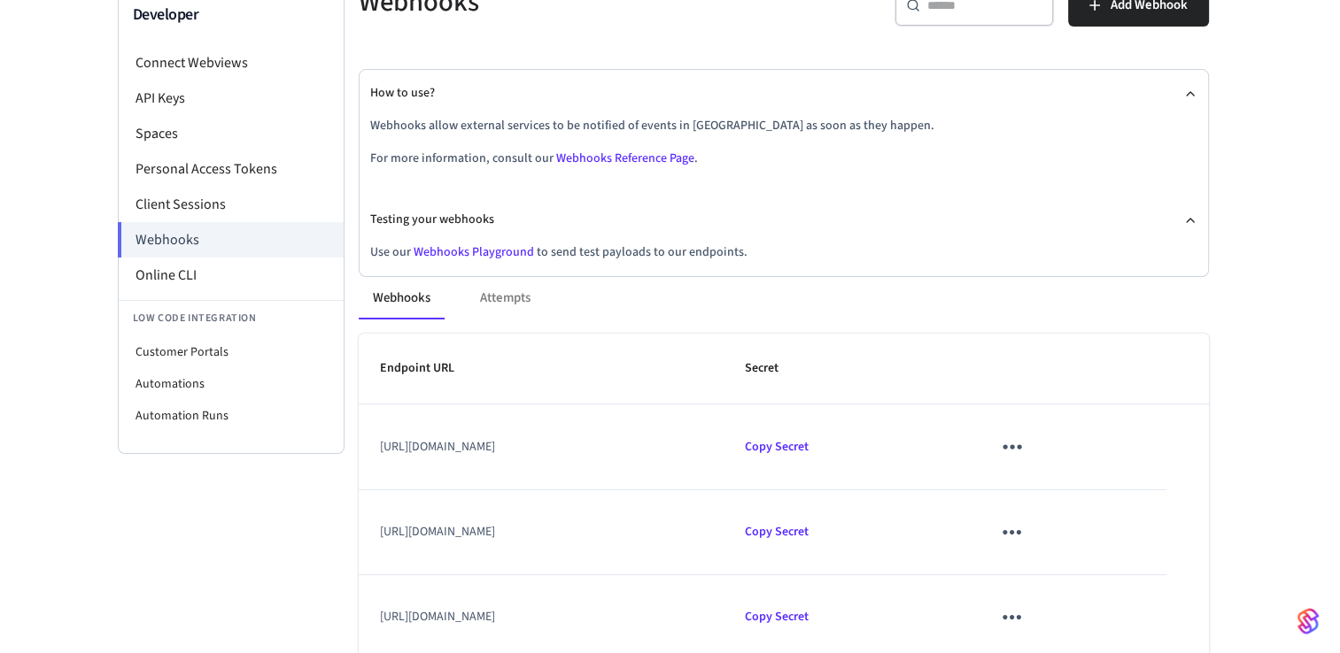
click at [503, 295] on div "Webhooks Attempts" at bounding box center [784, 298] width 850 height 43
click at [390, 300] on button "Webhooks" at bounding box center [402, 298] width 86 height 43
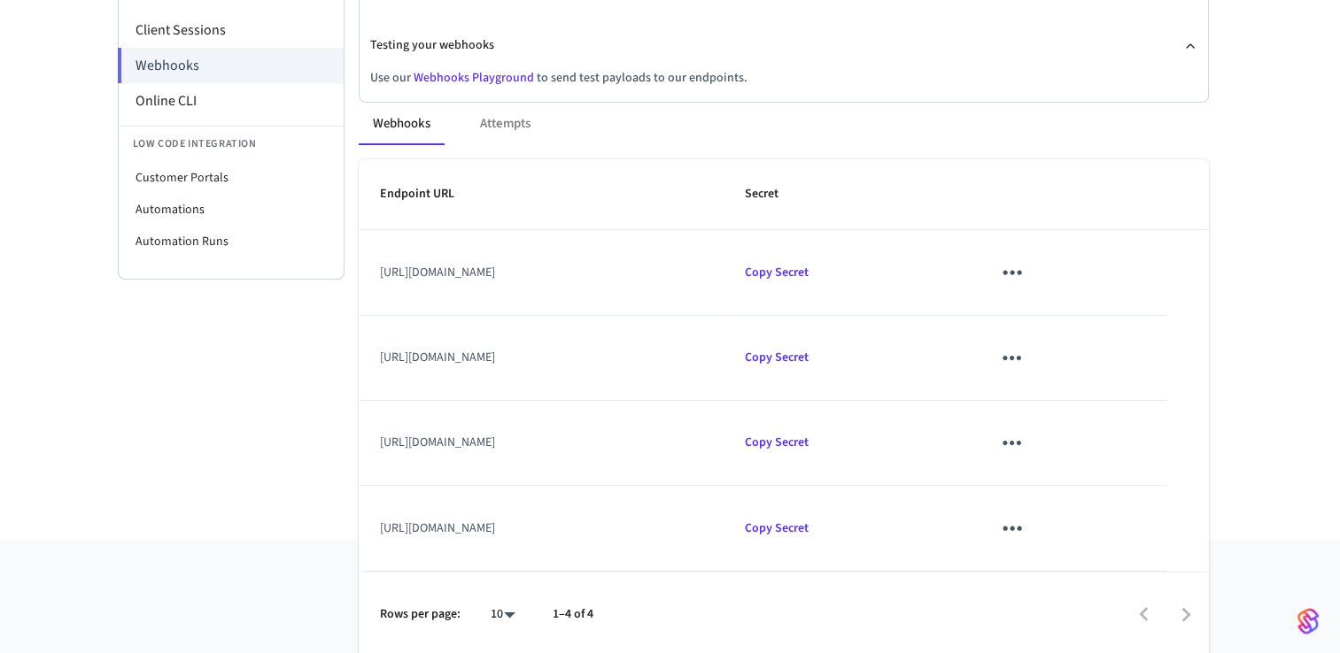
scroll to position [328, 0]
